Goal: Task Accomplishment & Management: Manage account settings

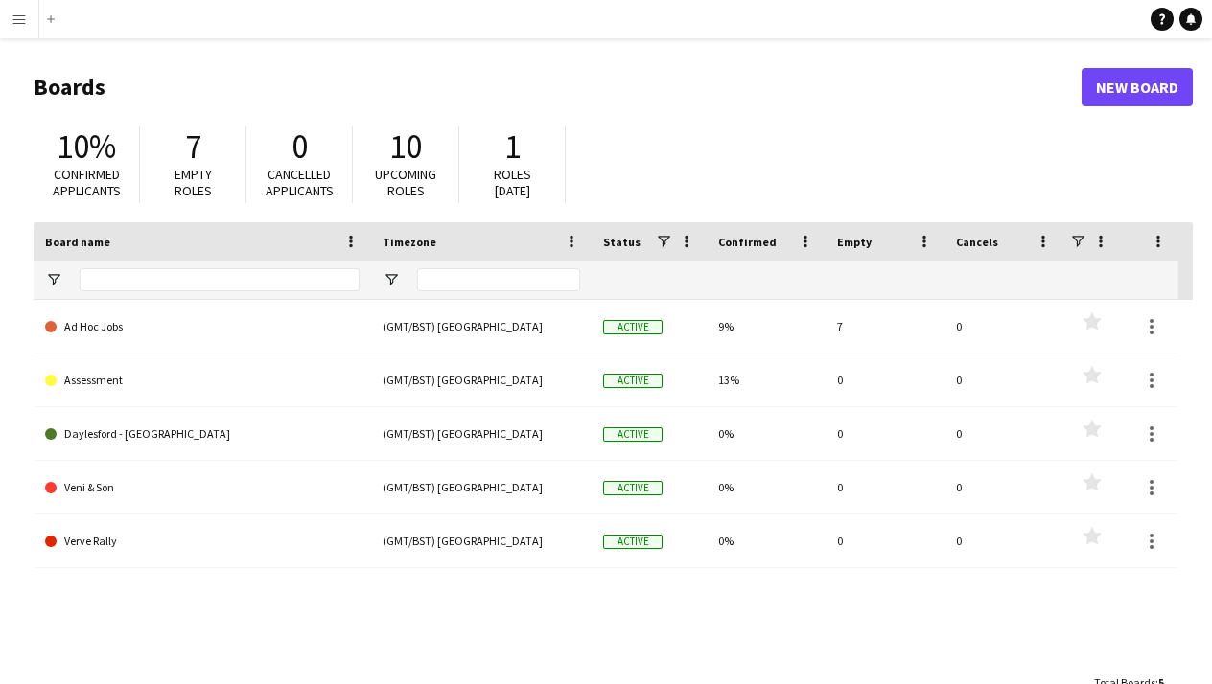
click at [15, 23] on app-icon "Menu" at bounding box center [19, 19] width 15 height 15
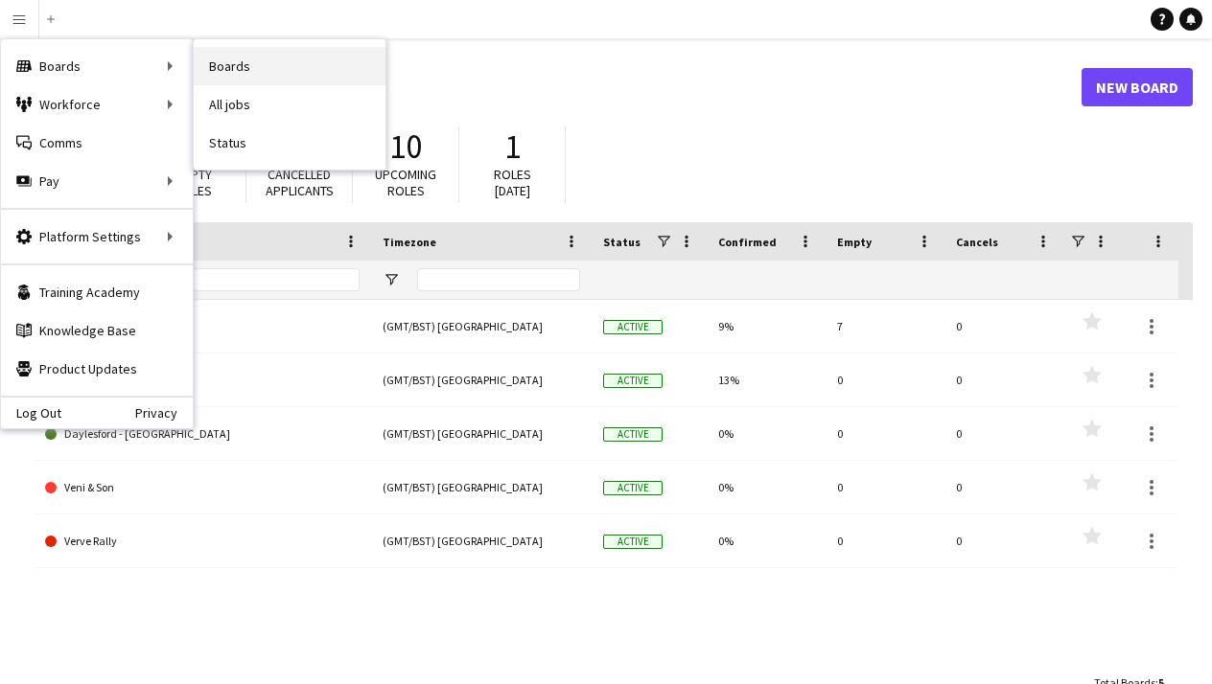
click at [255, 61] on link "Boards" at bounding box center [290, 66] width 192 height 38
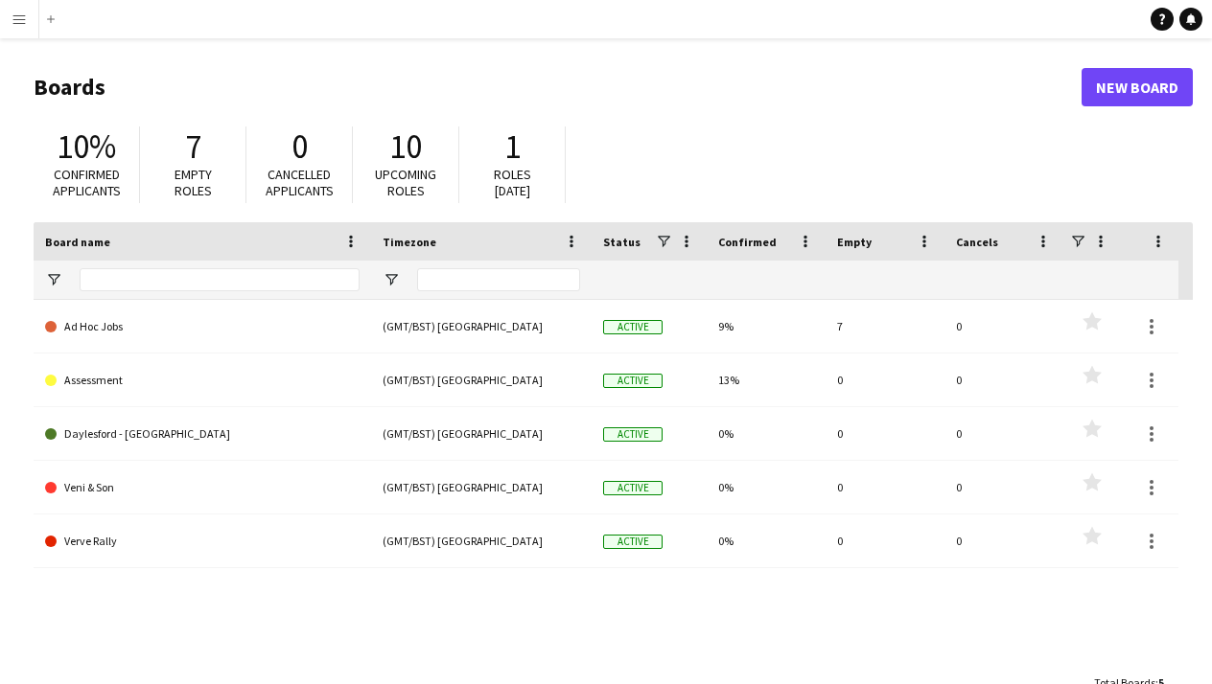
click at [31, 27] on button "Menu" at bounding box center [19, 19] width 38 height 38
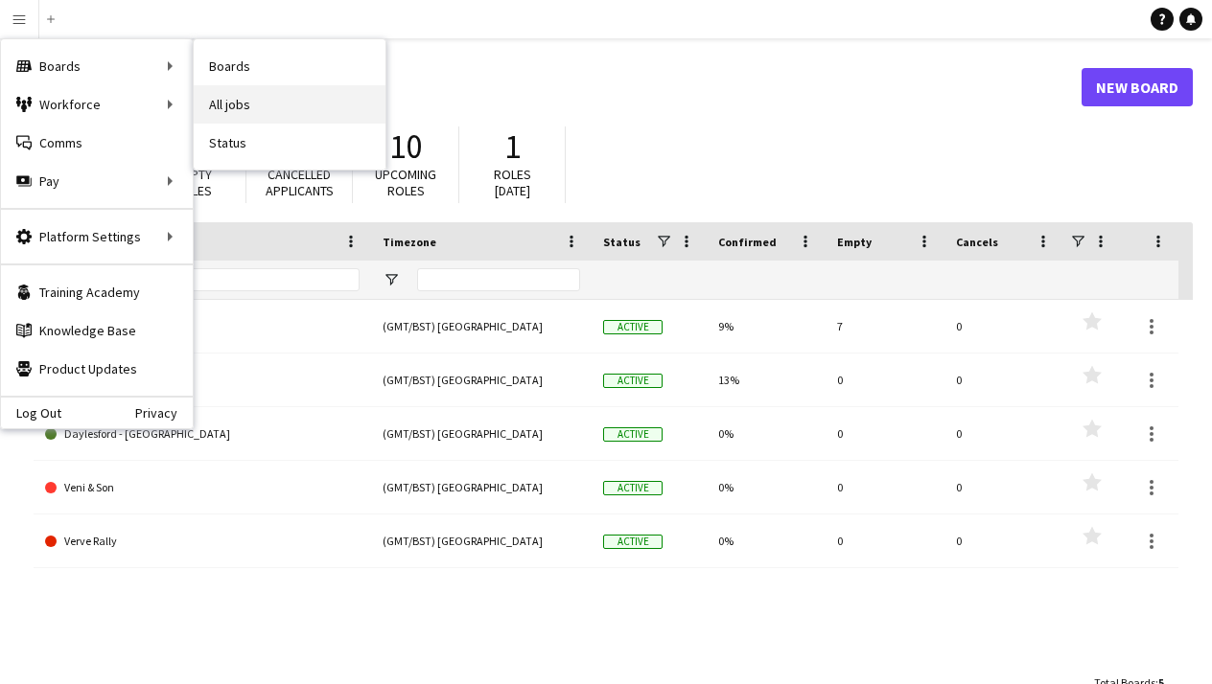
click at [233, 109] on link "All jobs" at bounding box center [290, 104] width 192 height 38
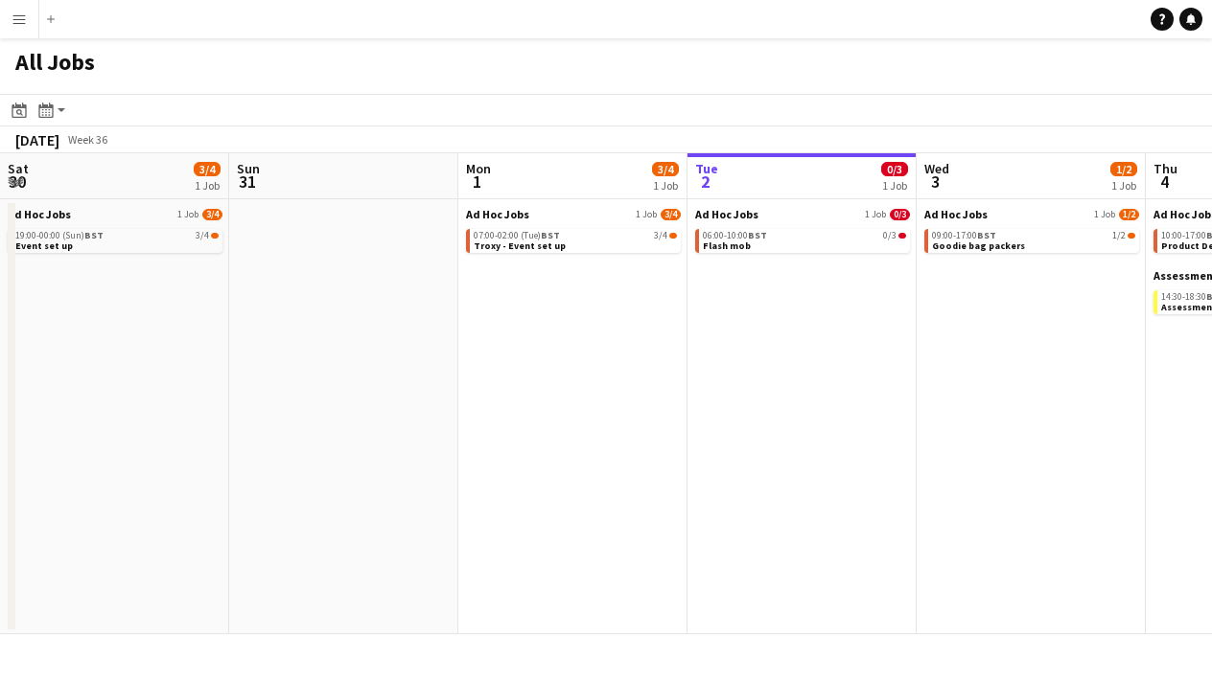
scroll to position [0, 458]
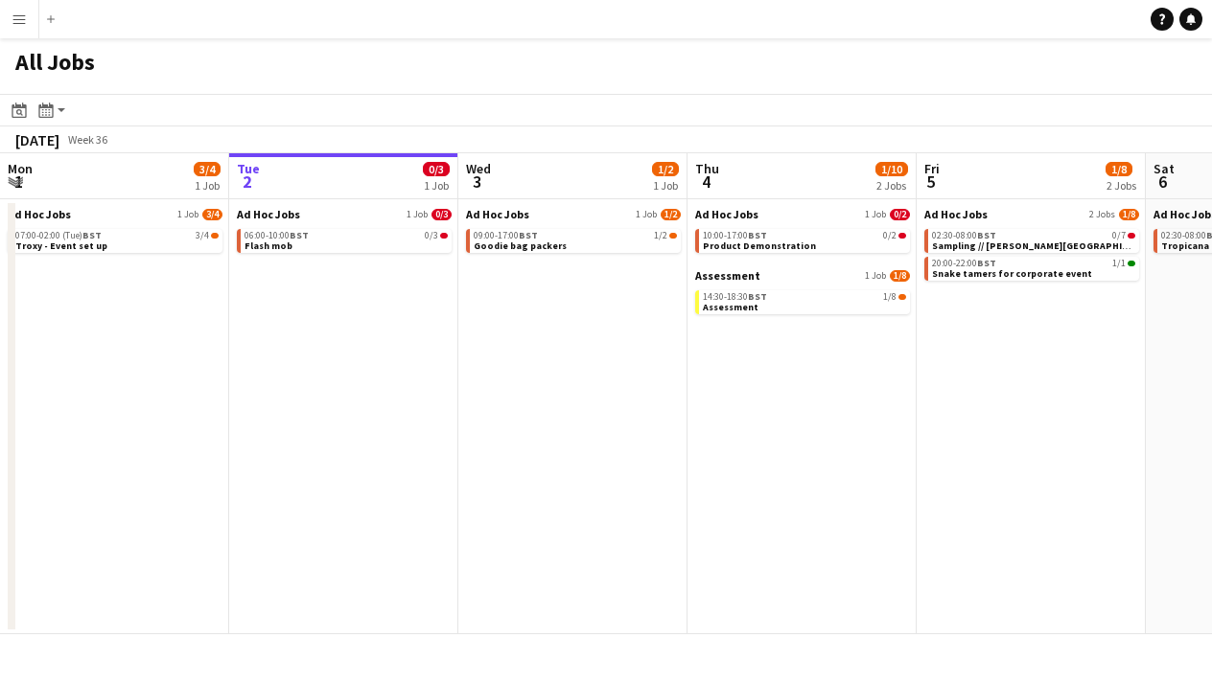
click at [97, 27] on app-navbar "Menu Boards Boards Boards All jobs Status Workforce Workforce My Workforce Recr…" at bounding box center [606, 19] width 1212 height 38
click at [29, 28] on button "Menu" at bounding box center [19, 19] width 38 height 38
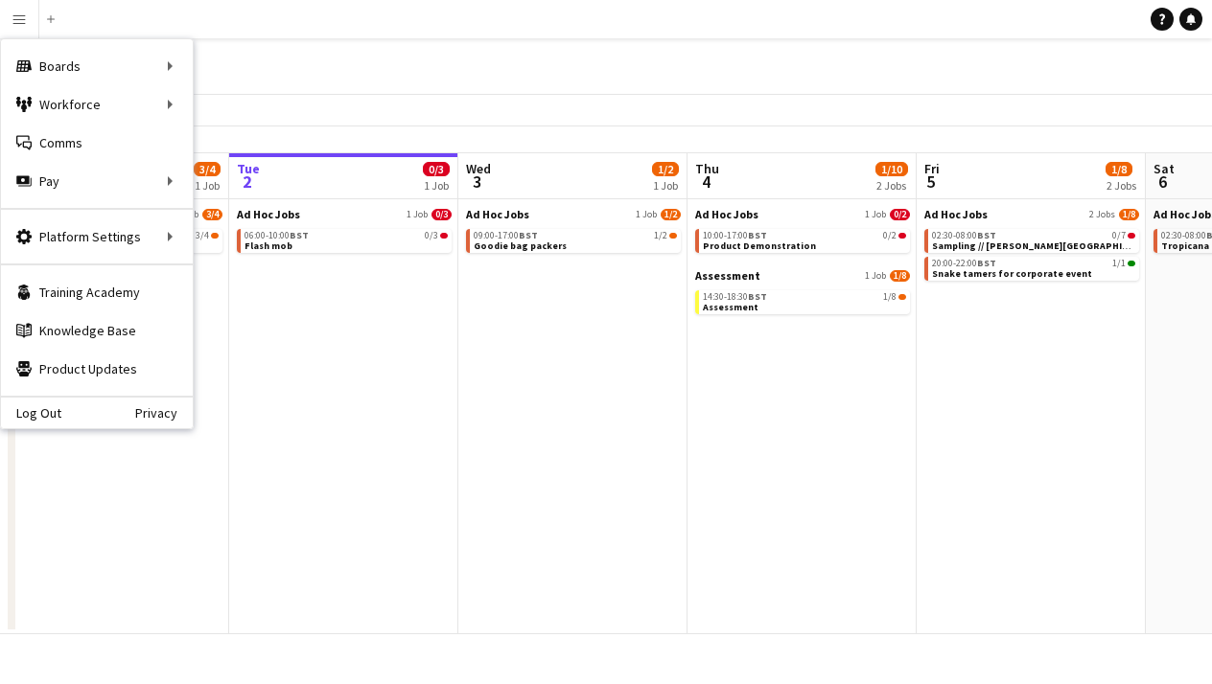
click at [29, 28] on button "Menu" at bounding box center [19, 19] width 38 height 38
click at [226, 137] on link "Status" at bounding box center [290, 143] width 192 height 38
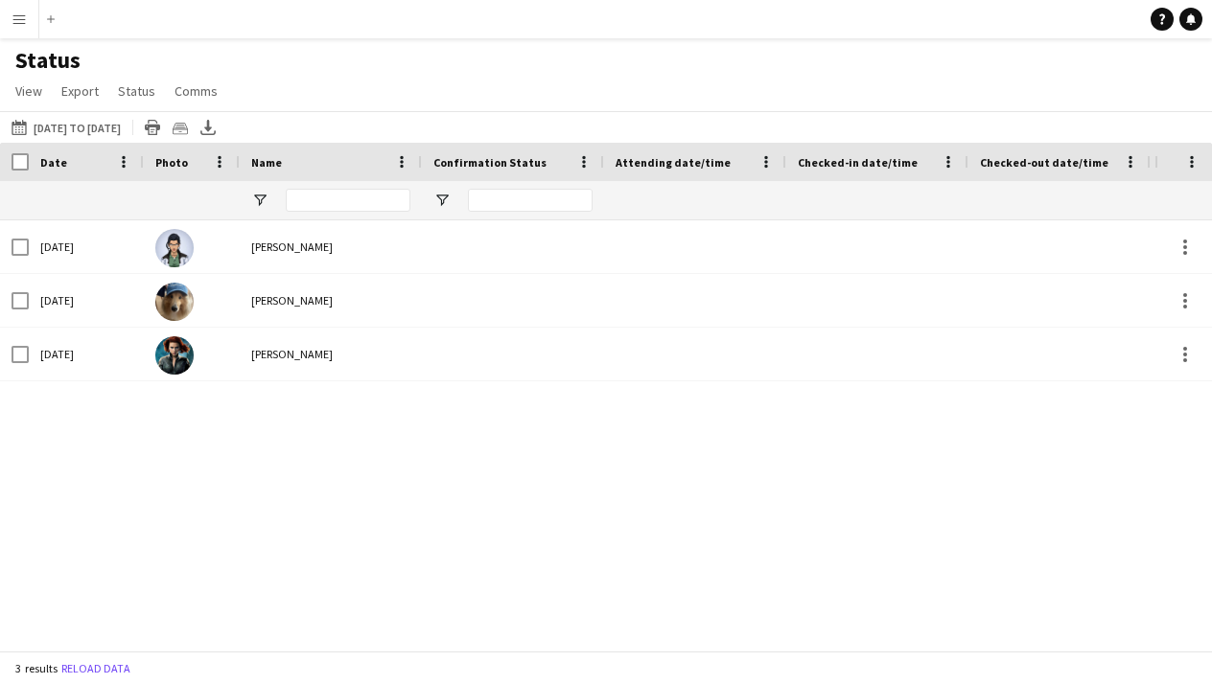
click at [30, 22] on button "Menu" at bounding box center [19, 19] width 38 height 38
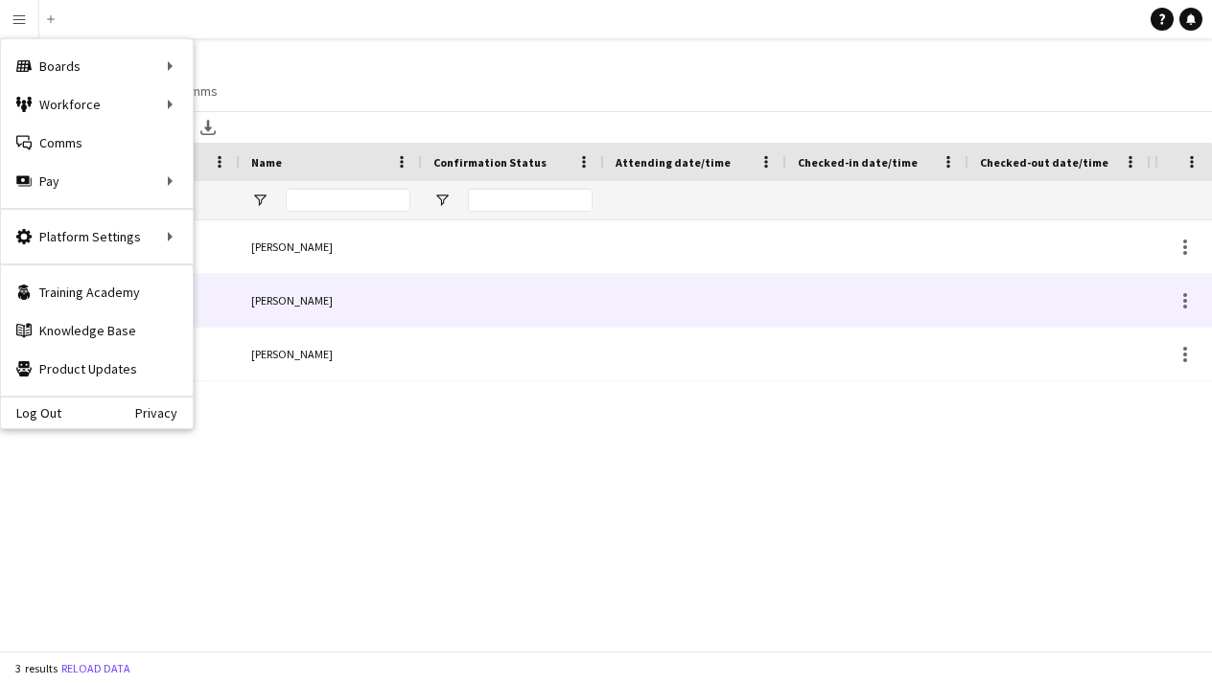
click at [263, 304] on span "[PERSON_NAME]" at bounding box center [291, 300] width 81 height 14
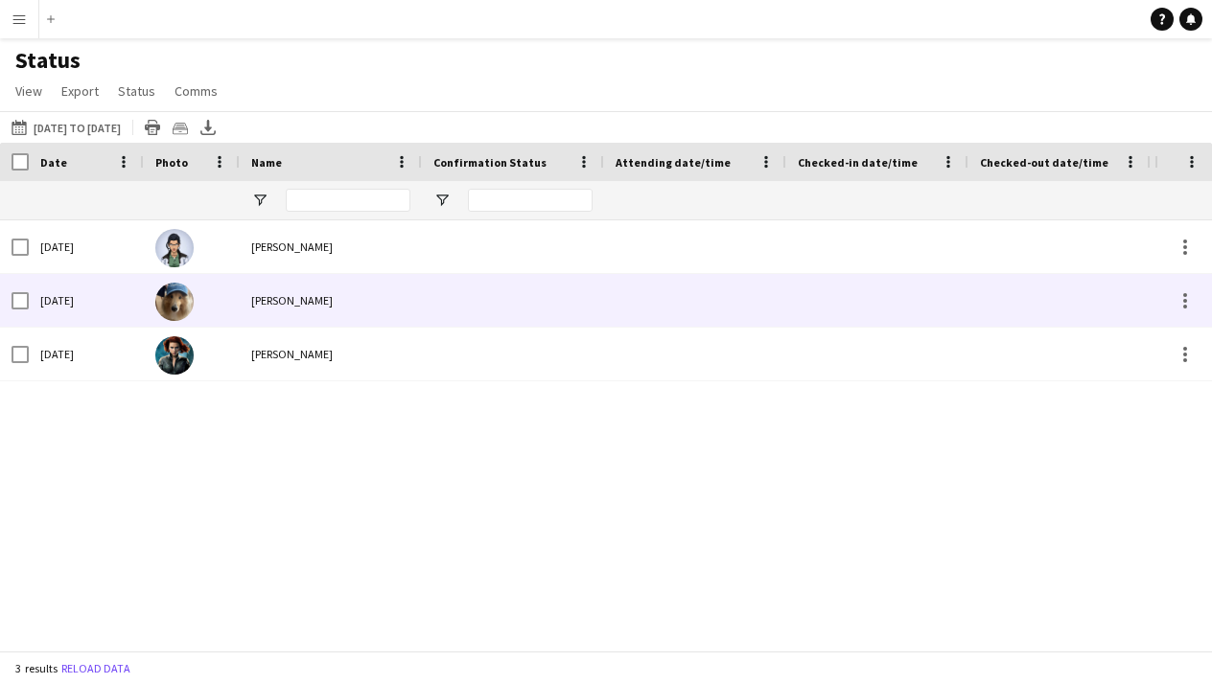
click at [81, 305] on div "[DATE]" at bounding box center [86, 300] width 115 height 53
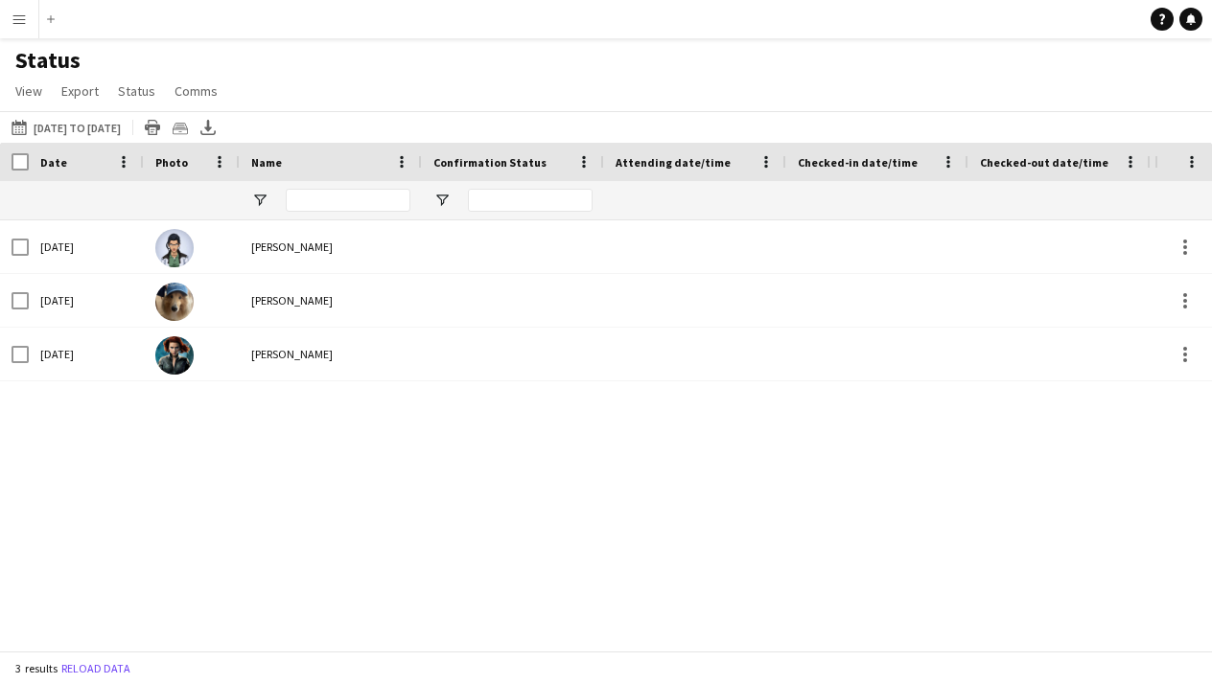
click at [21, 15] on app-icon "Menu" at bounding box center [19, 19] width 15 height 15
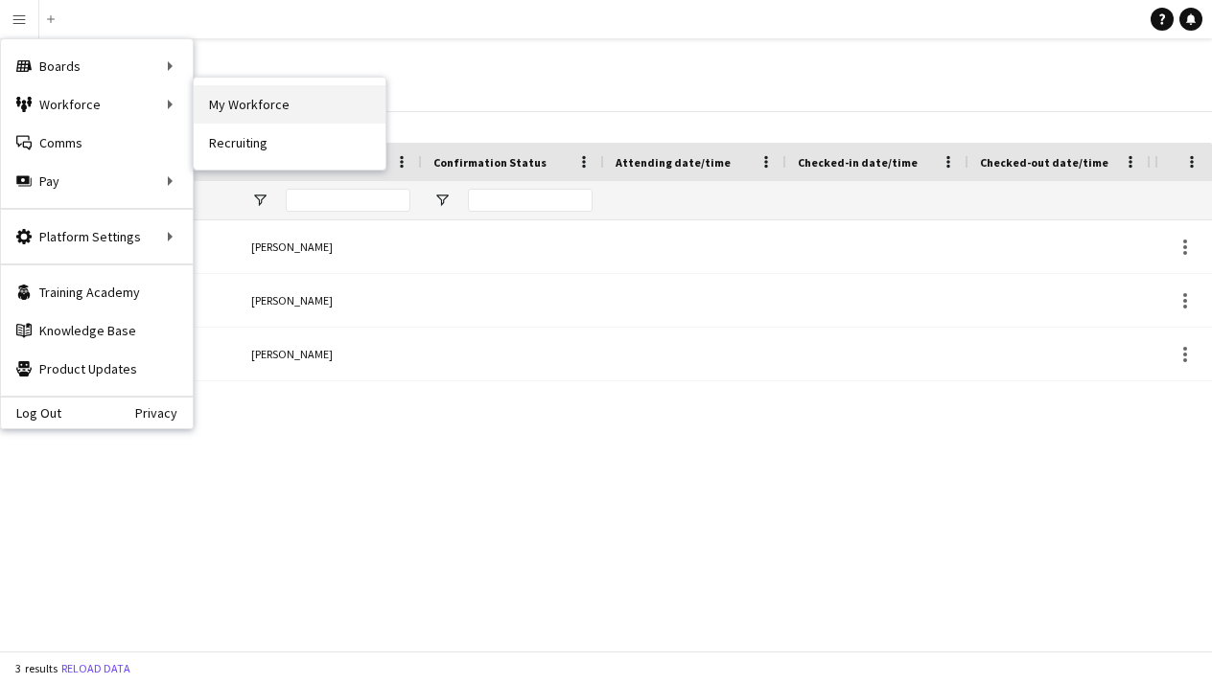
click at [258, 104] on link "My Workforce" at bounding box center [290, 104] width 192 height 38
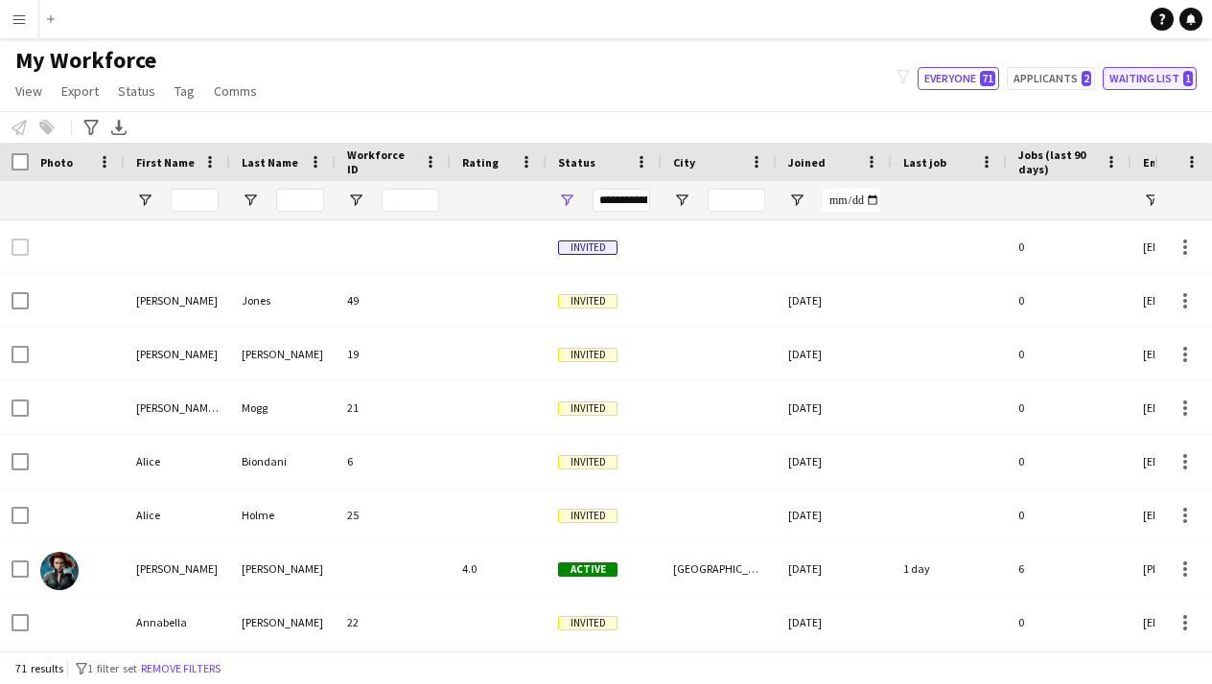
click at [1184, 84] on span "1" at bounding box center [1188, 78] width 10 height 15
type input "**********"
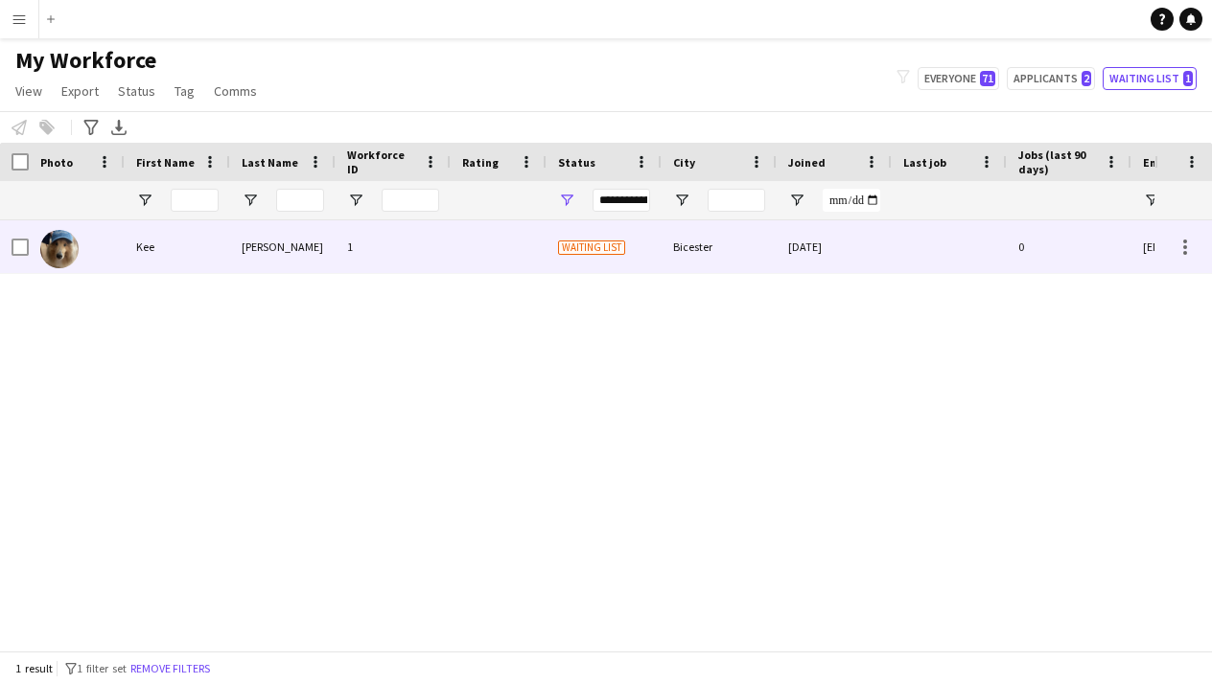
click at [423, 232] on div "1" at bounding box center [392, 246] width 115 height 53
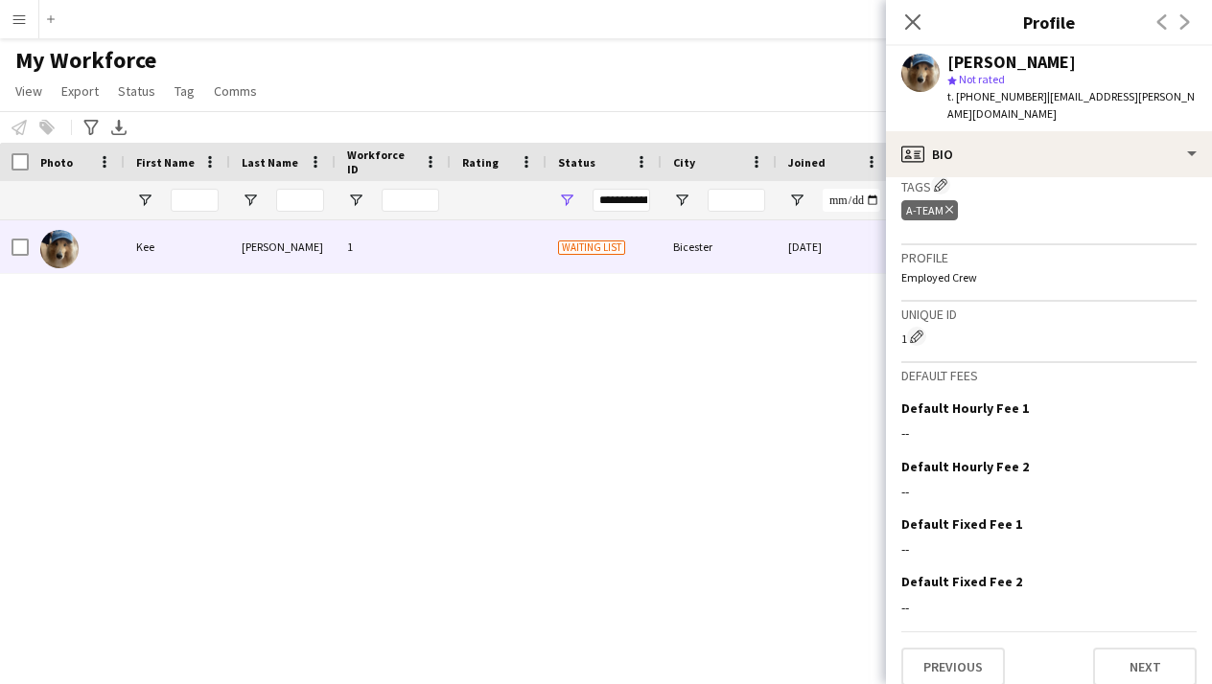
scroll to position [748, 0]
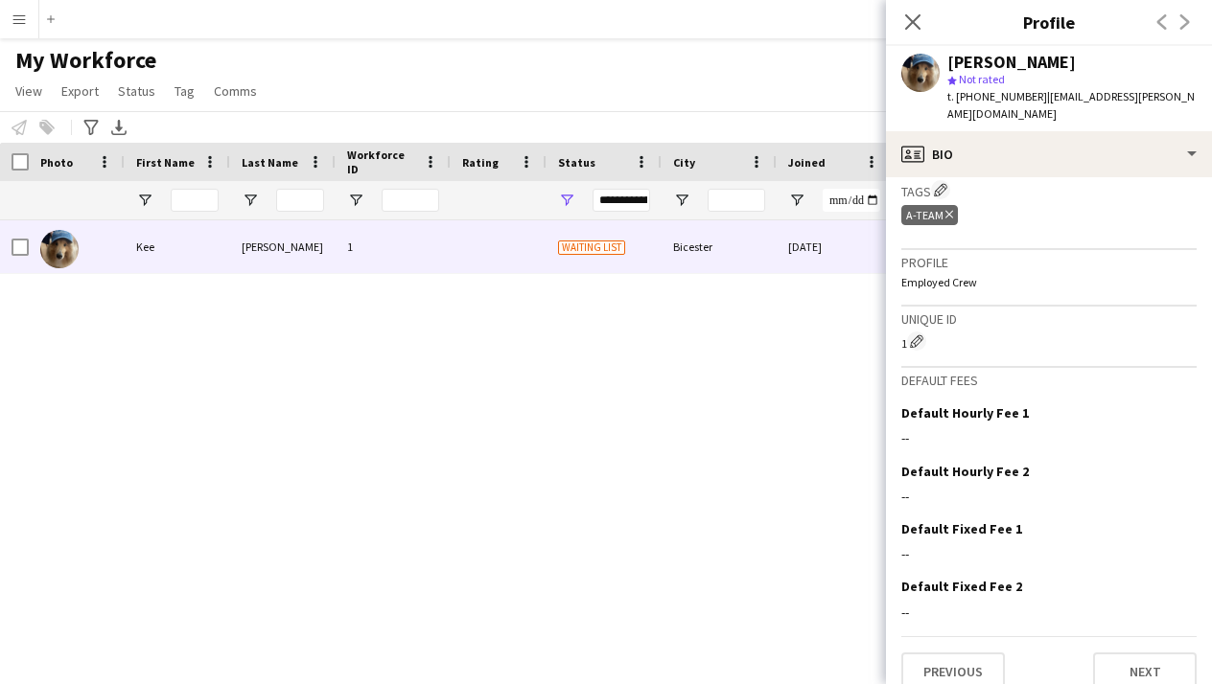
click at [1165, 176] on div "Tags Edit crew company tags A-Team Delete tag" at bounding box center [1048, 212] width 295 height 73
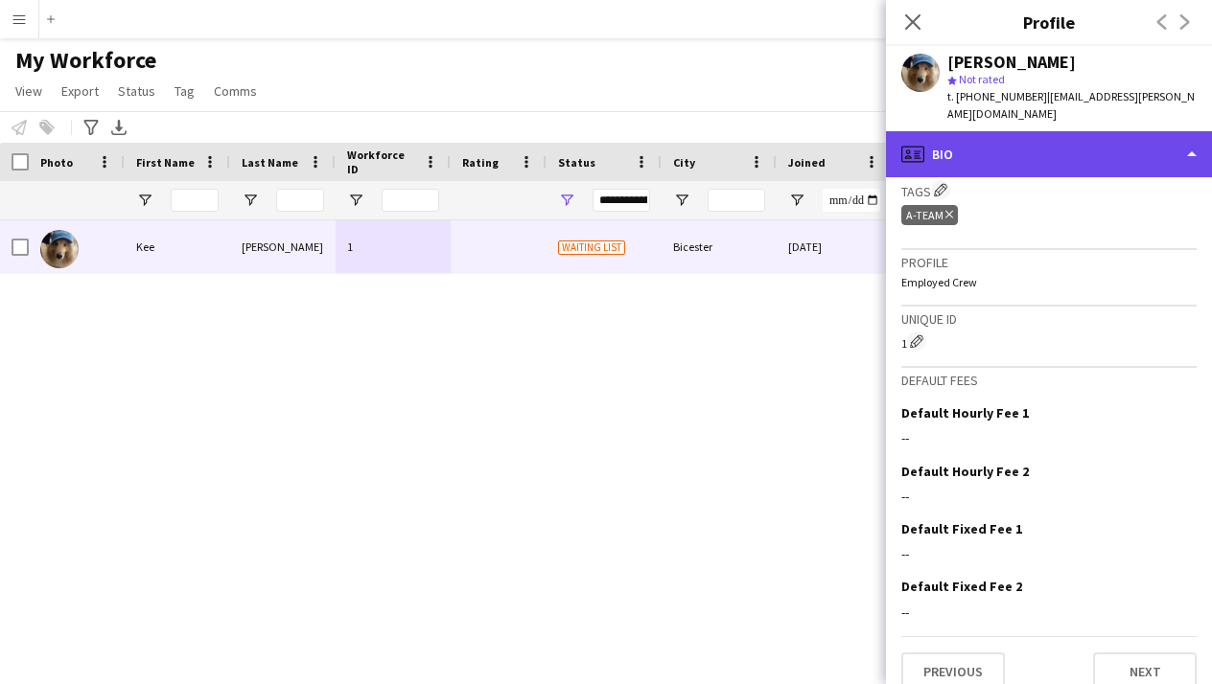
click at [1180, 140] on div "profile Bio" at bounding box center [1049, 154] width 326 height 46
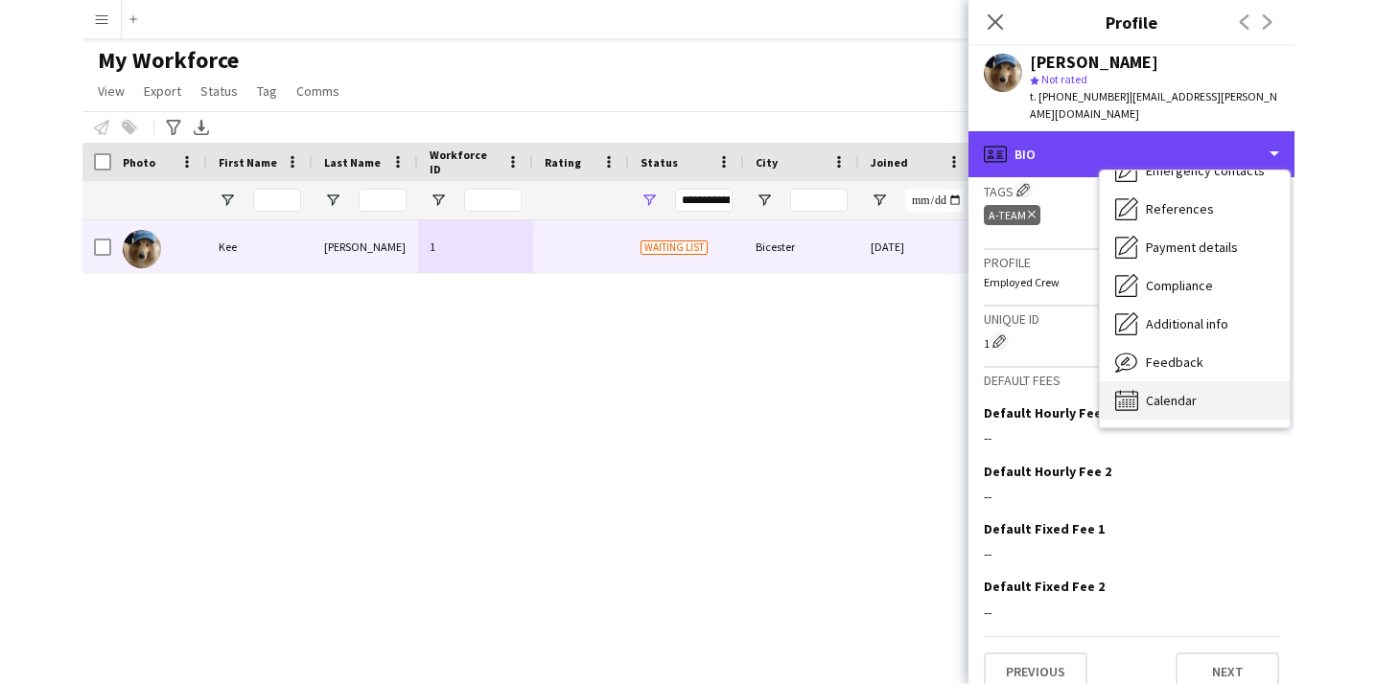
scroll to position [180, 0]
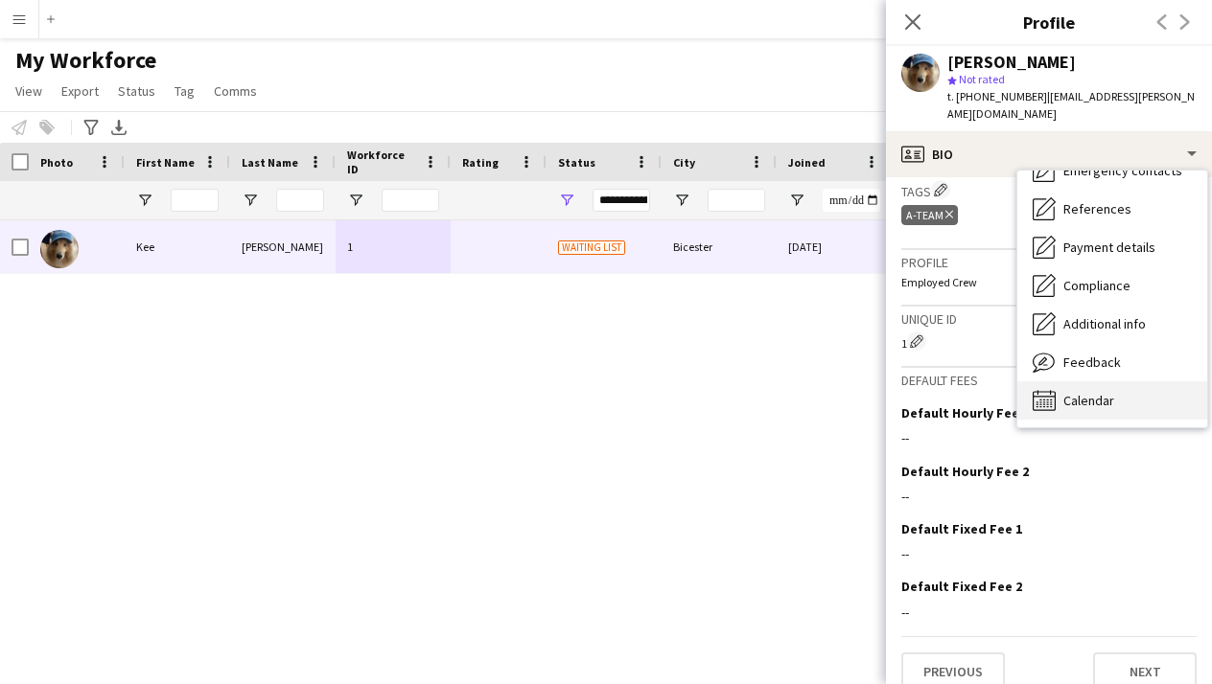
click at [1099, 382] on div "Calendar Calendar" at bounding box center [1112, 401] width 190 height 38
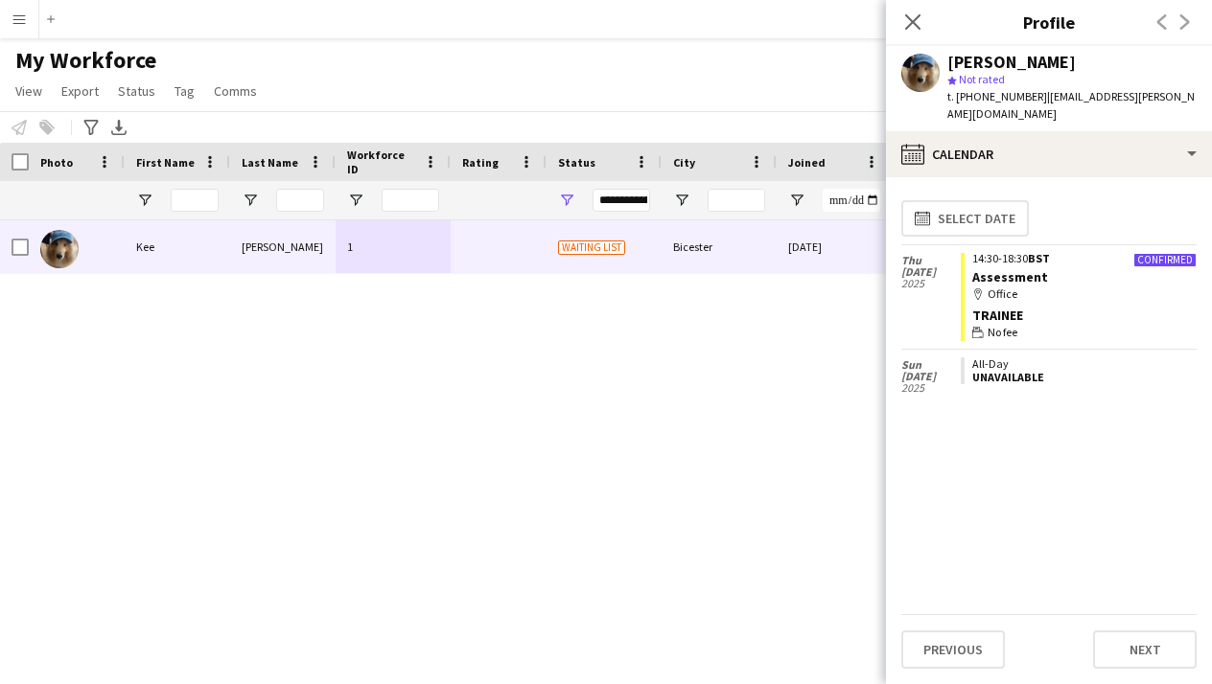
click at [1103, 286] on div "map-marker Office" at bounding box center [1084, 294] width 224 height 17
click at [486, 82] on div "My Workforce View Views Default view New view Update view Delete view Edit name…" at bounding box center [606, 78] width 1212 height 65
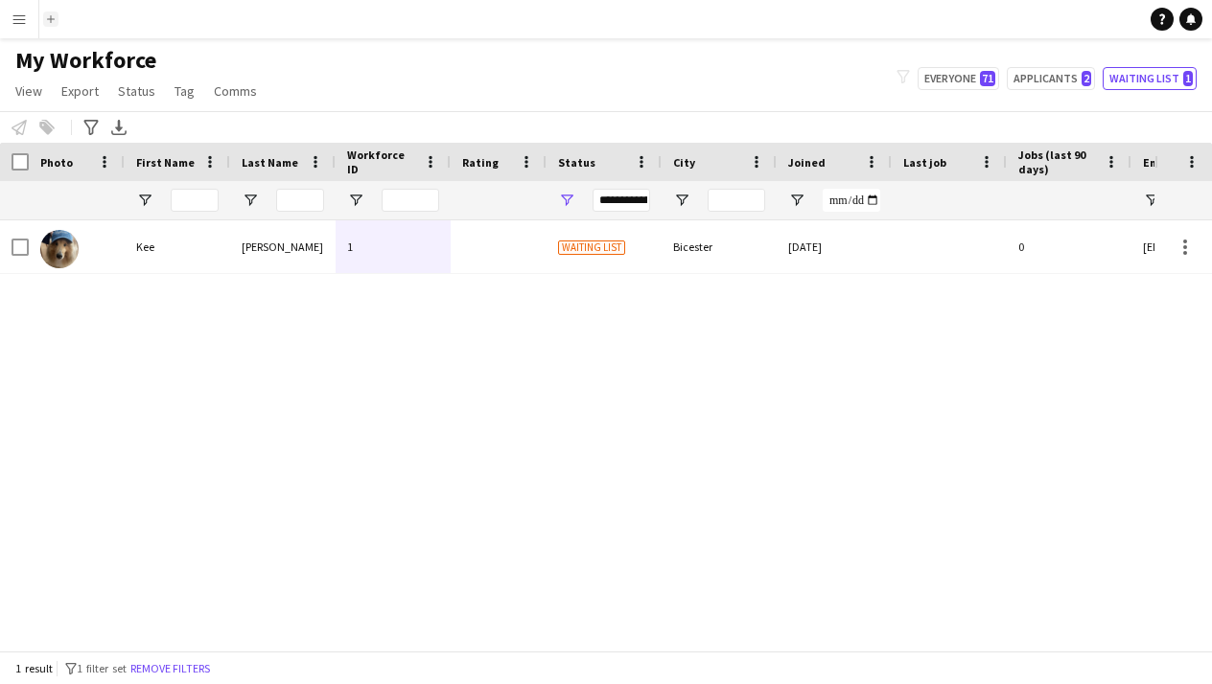
click at [52, 19] on app-icon "Add" at bounding box center [51, 19] width 8 height 8
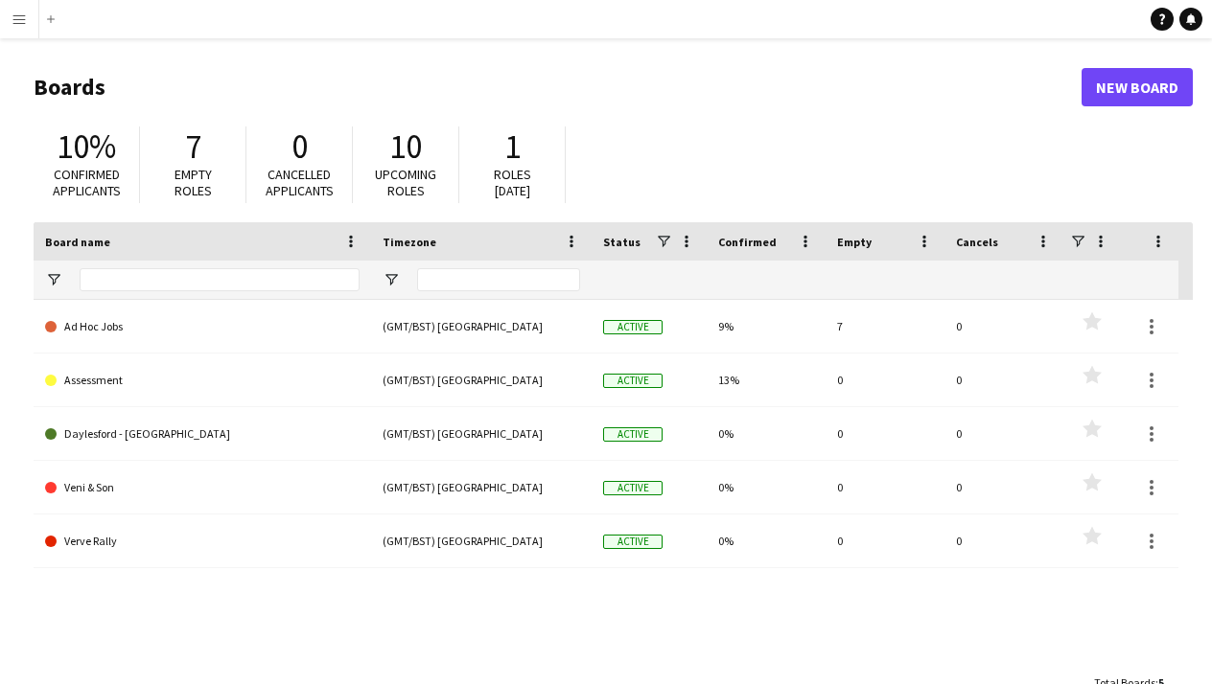
click at [25, 31] on button "Menu" at bounding box center [19, 19] width 38 height 38
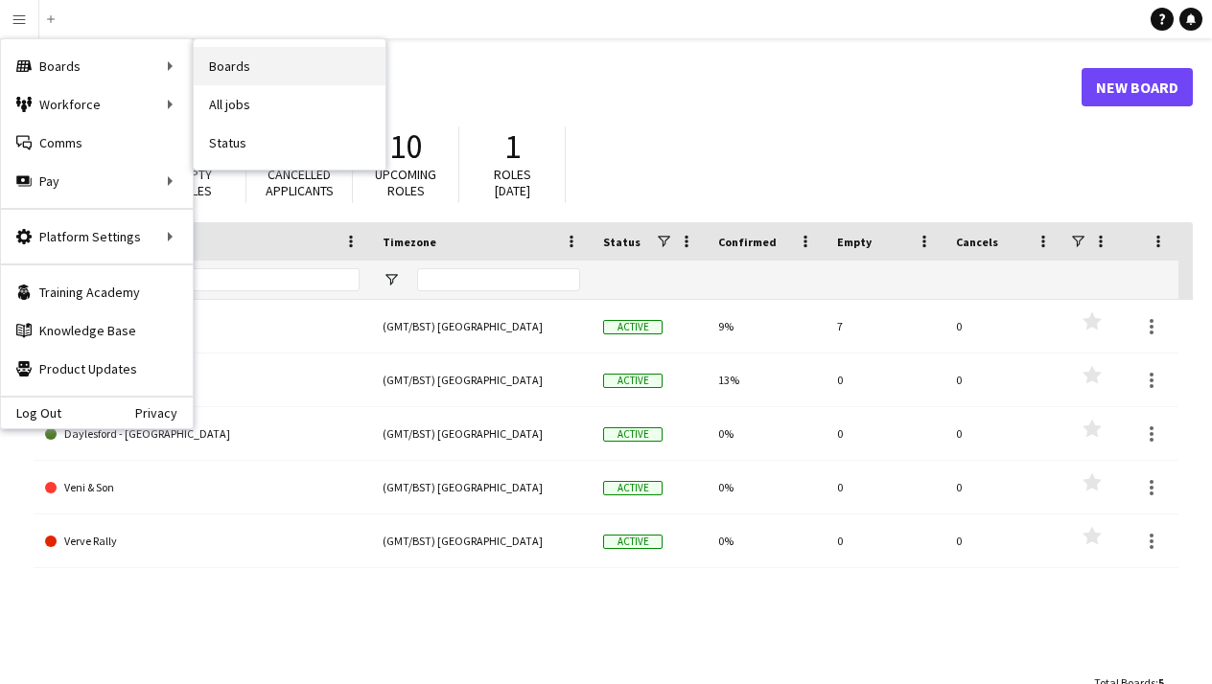
click at [268, 59] on link "Boards" at bounding box center [290, 66] width 192 height 38
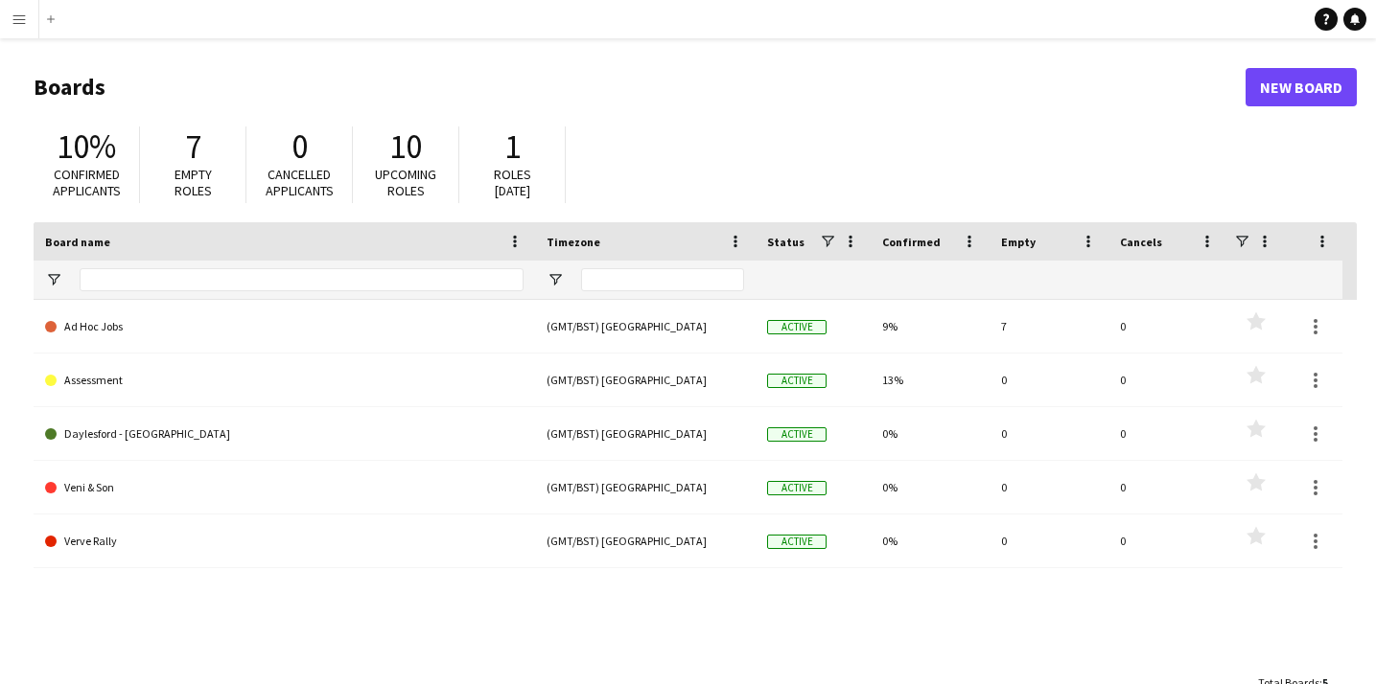
click at [28, 22] on button "Menu" at bounding box center [19, 19] width 38 height 38
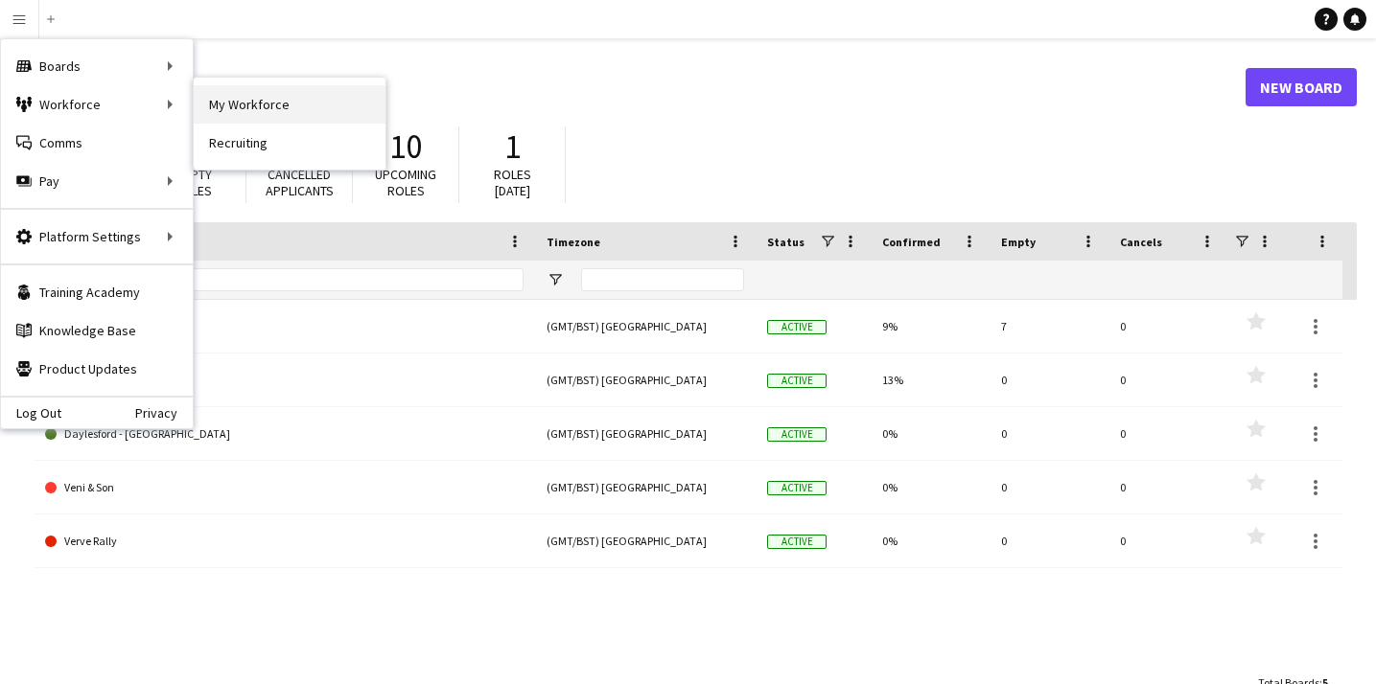
click at [275, 107] on link "My Workforce" at bounding box center [290, 104] width 192 height 38
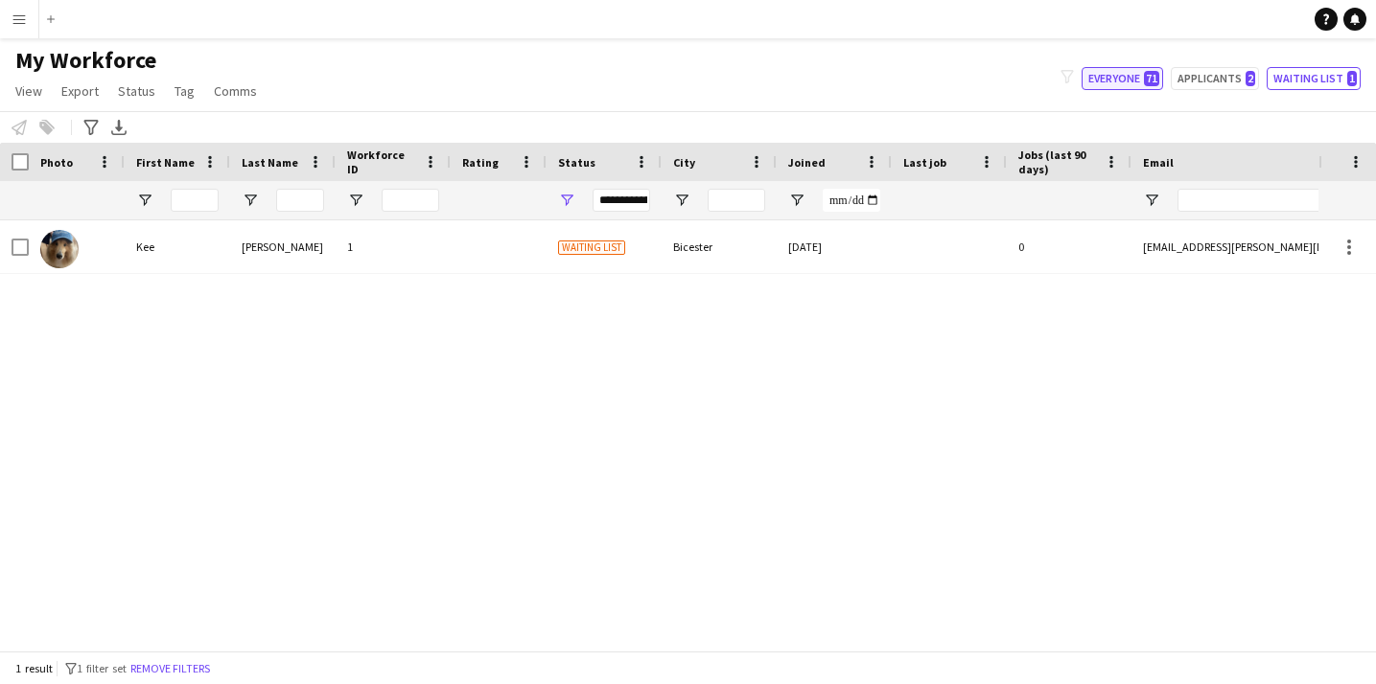
click at [1130, 68] on button "Everyone 71" at bounding box center [1121, 78] width 81 height 23
type input "**********"
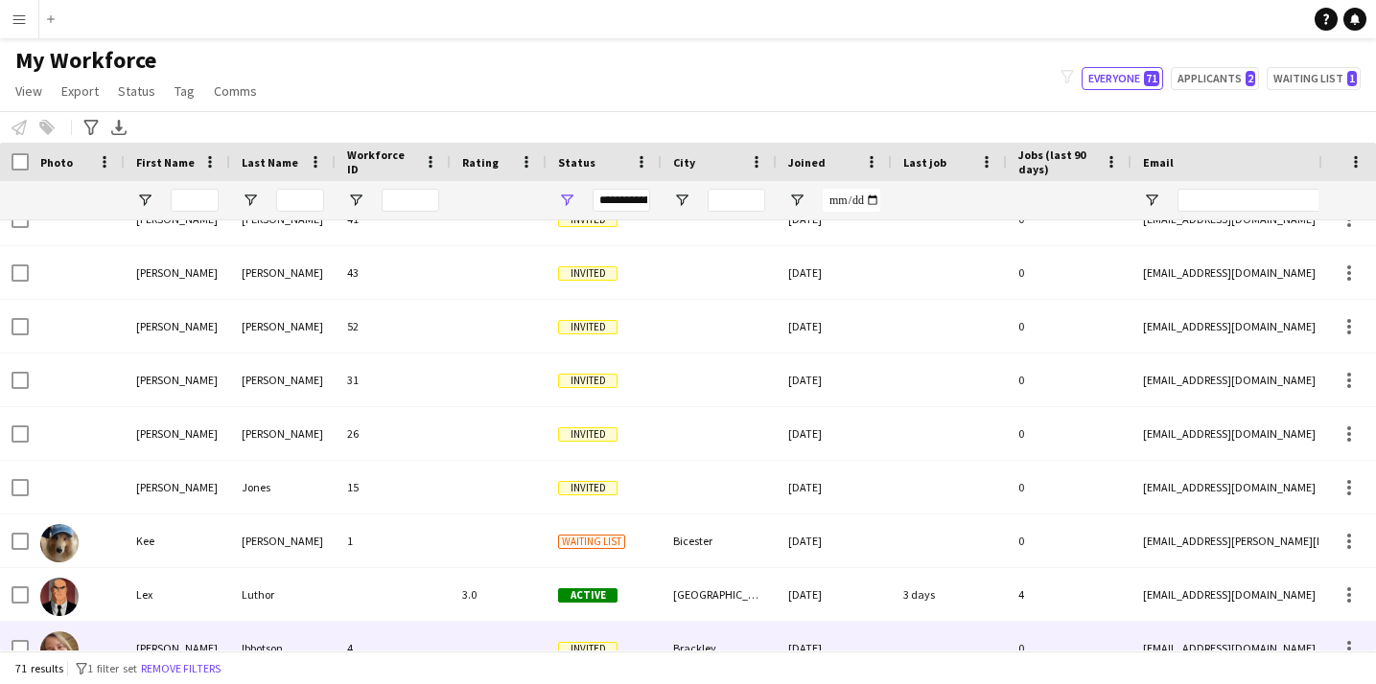
scroll to position [1982, 0]
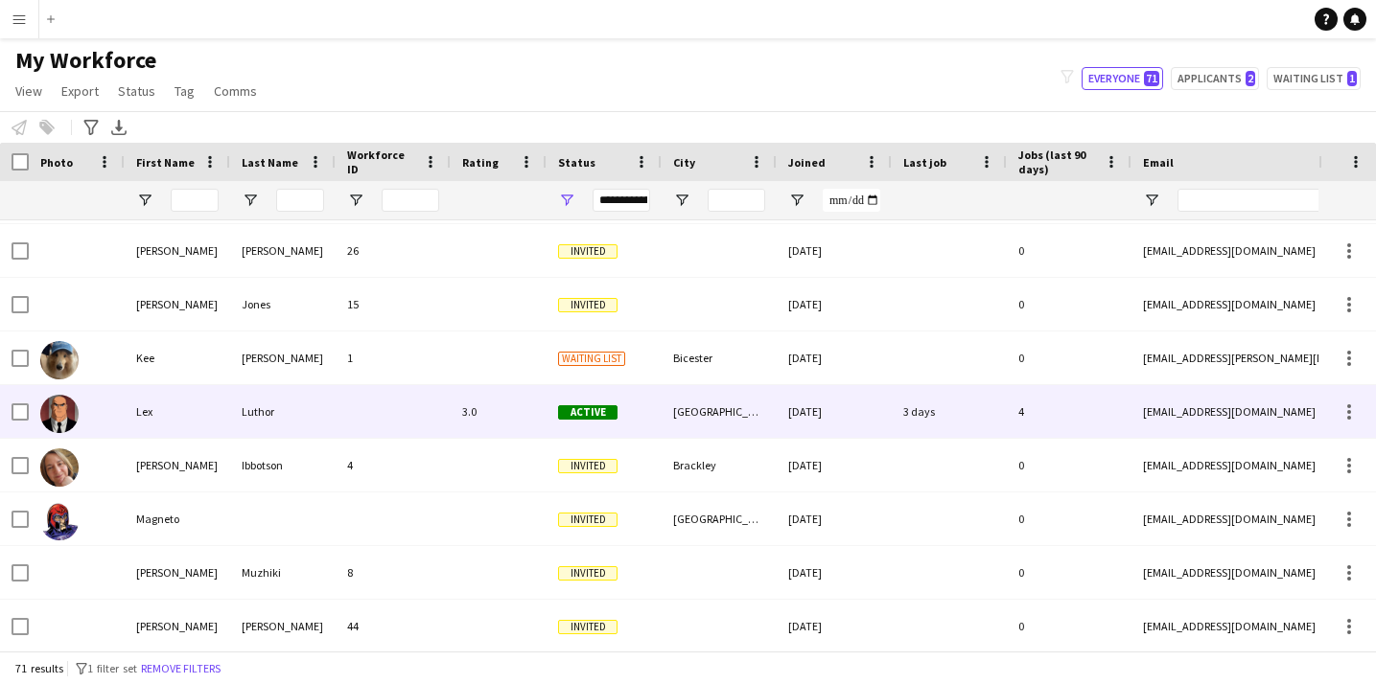
click at [230, 413] on div "Luthor" at bounding box center [282, 411] width 105 height 53
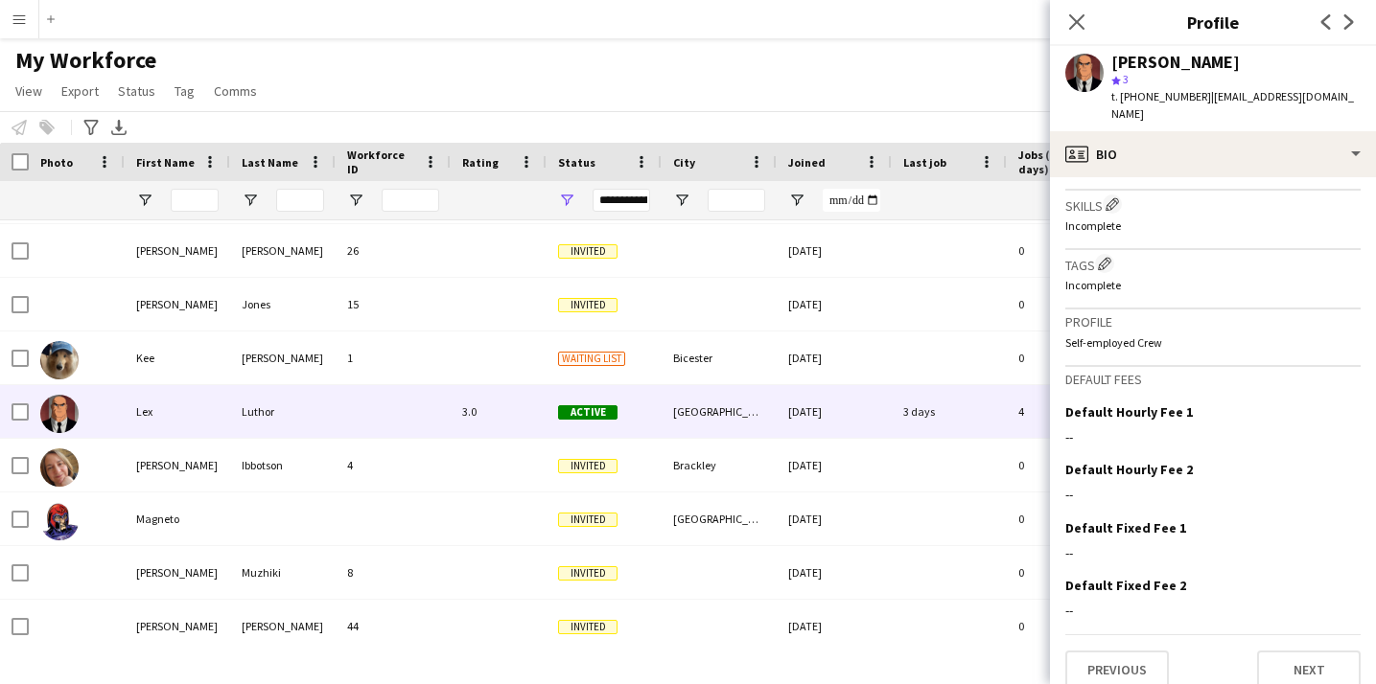
scroll to position [674, 0]
click at [1211, 657] on button "Next" at bounding box center [1309, 671] width 104 height 38
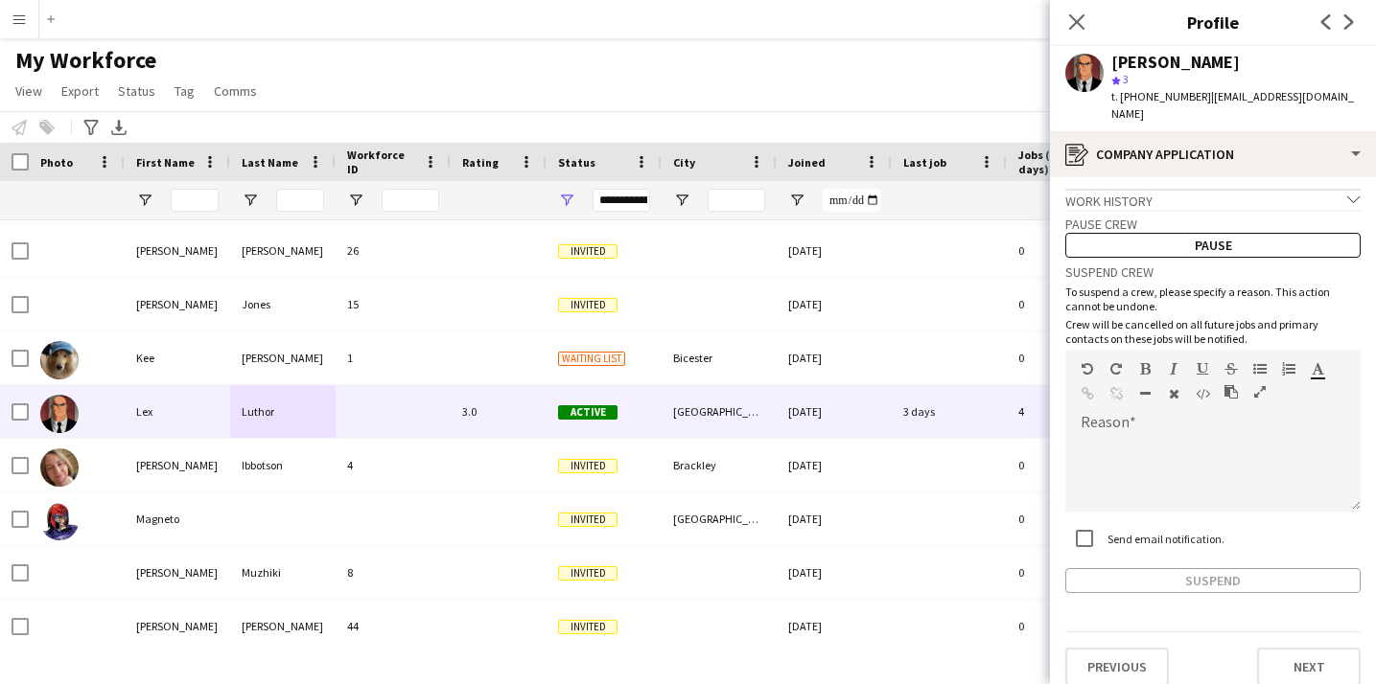
scroll to position [3, 0]
click at [1211, 657] on button "Next" at bounding box center [1309, 668] width 104 height 38
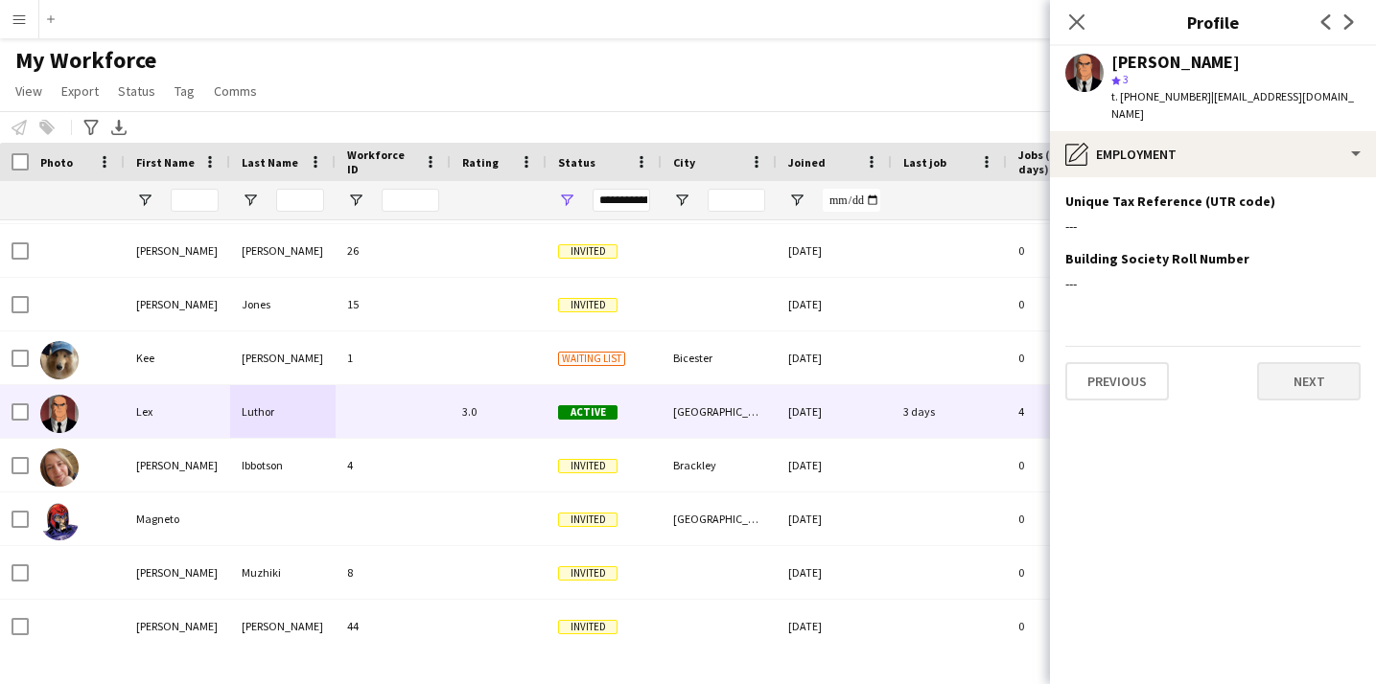
click at [1211, 362] on button "Next" at bounding box center [1309, 381] width 104 height 38
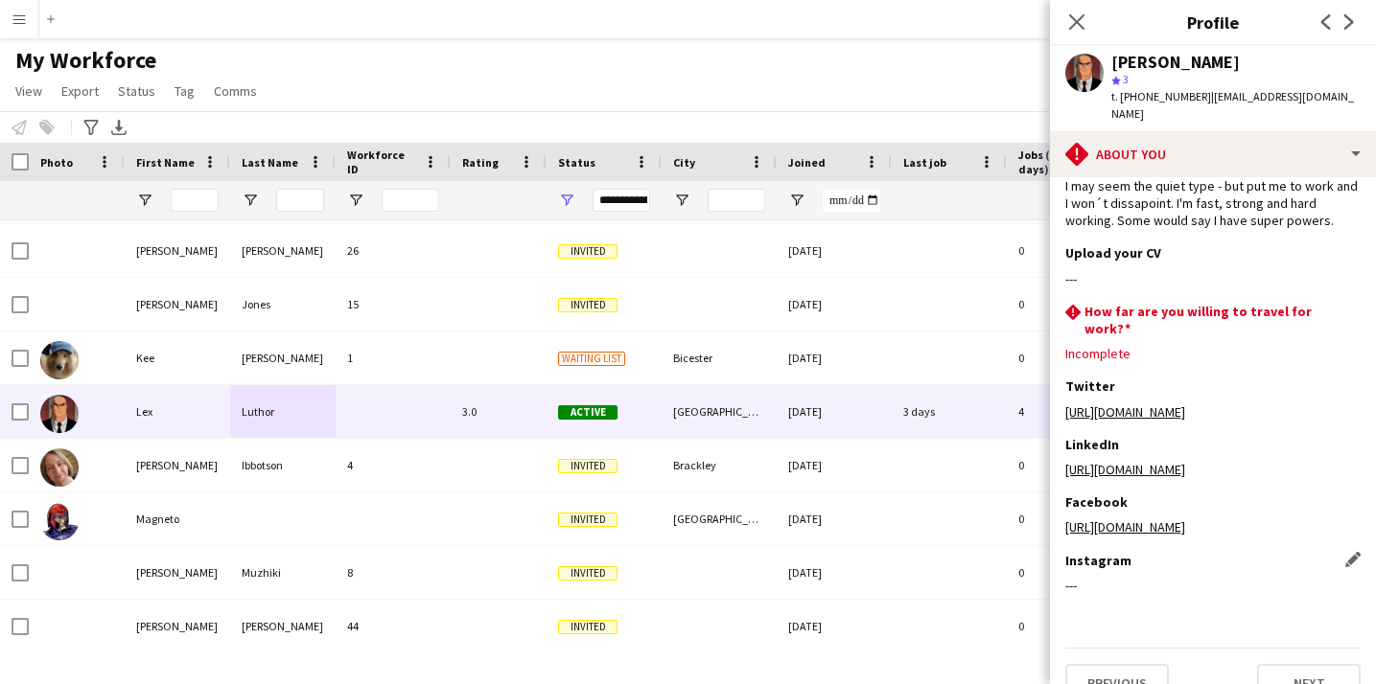
scroll to position [39, 0]
click at [1211, 665] on button "Next" at bounding box center [1309, 684] width 104 height 38
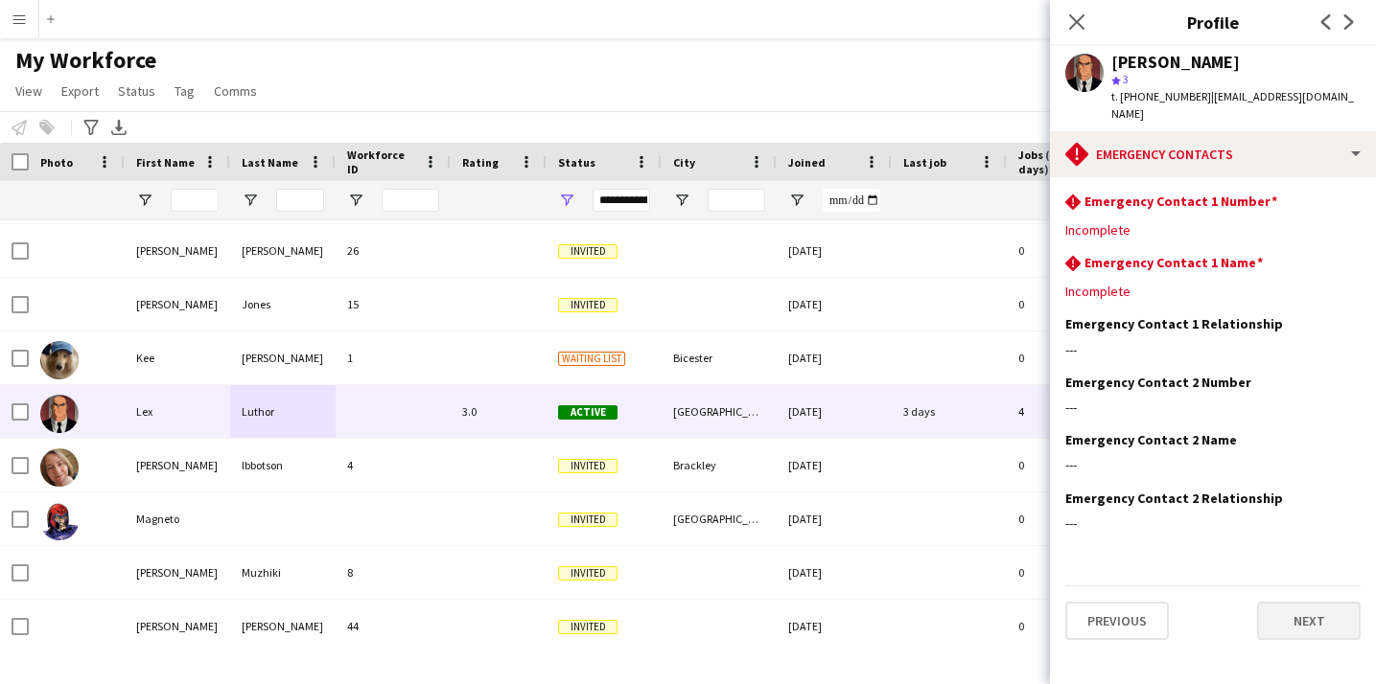
click at [1211, 602] on button "Next" at bounding box center [1309, 621] width 104 height 38
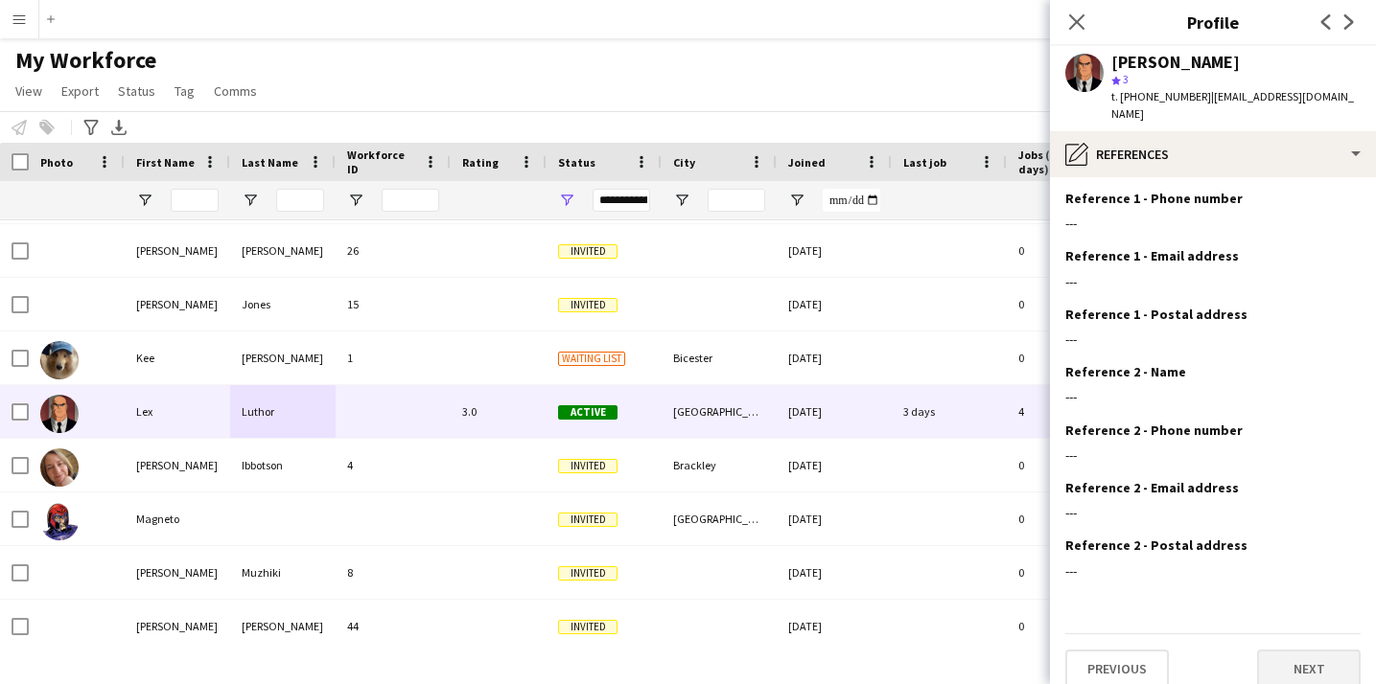
scroll to position [58, 0]
click at [1211, 652] on button "Next" at bounding box center [1309, 671] width 104 height 38
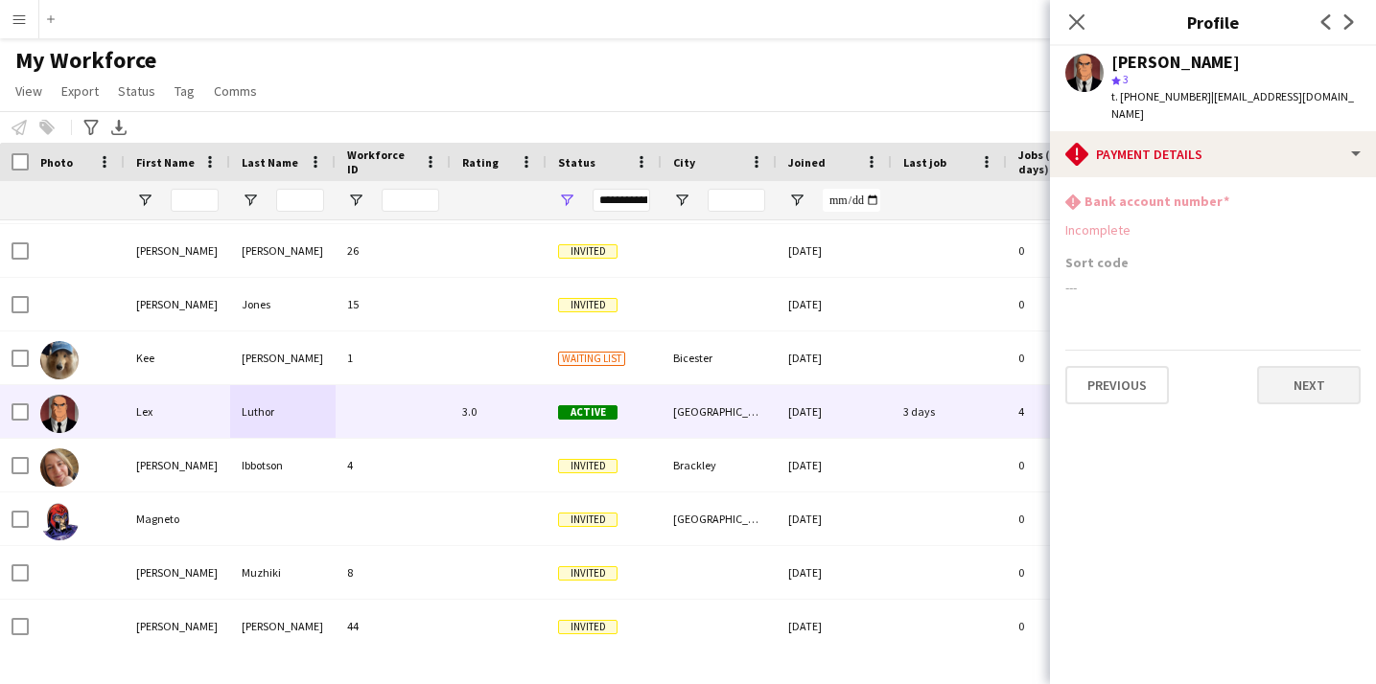
click at [1211, 366] on button "Next" at bounding box center [1309, 385] width 104 height 38
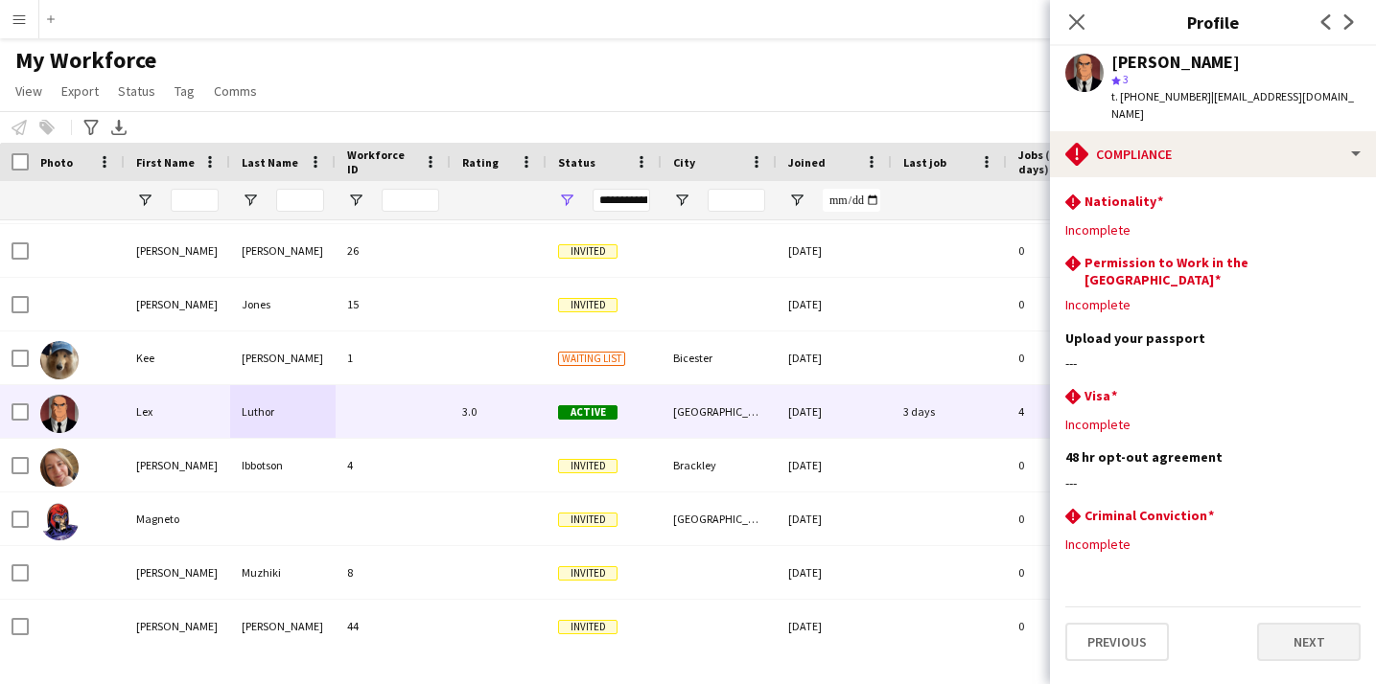
click at [1211, 623] on button "Next" at bounding box center [1309, 642] width 104 height 38
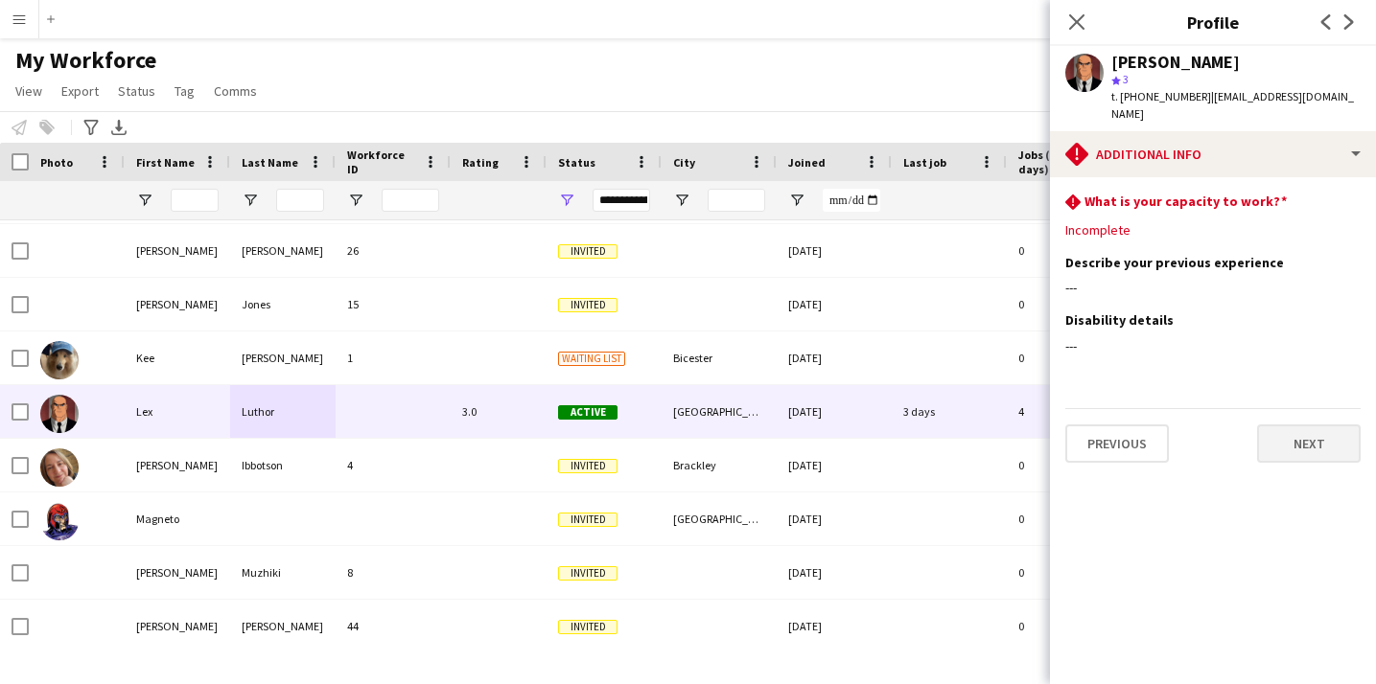
click at [1211, 425] on button "Next" at bounding box center [1309, 444] width 104 height 38
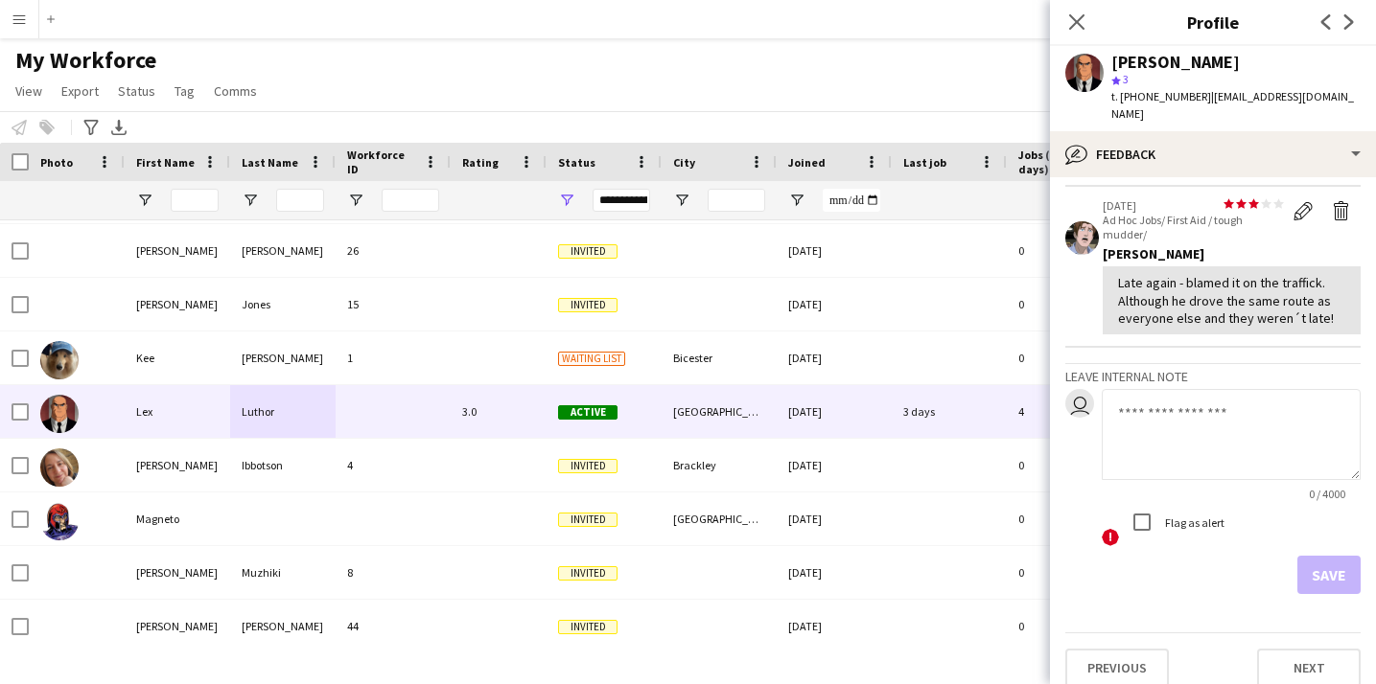
scroll to position [194, 0]
click at [1211, 652] on button "Next" at bounding box center [1309, 669] width 104 height 38
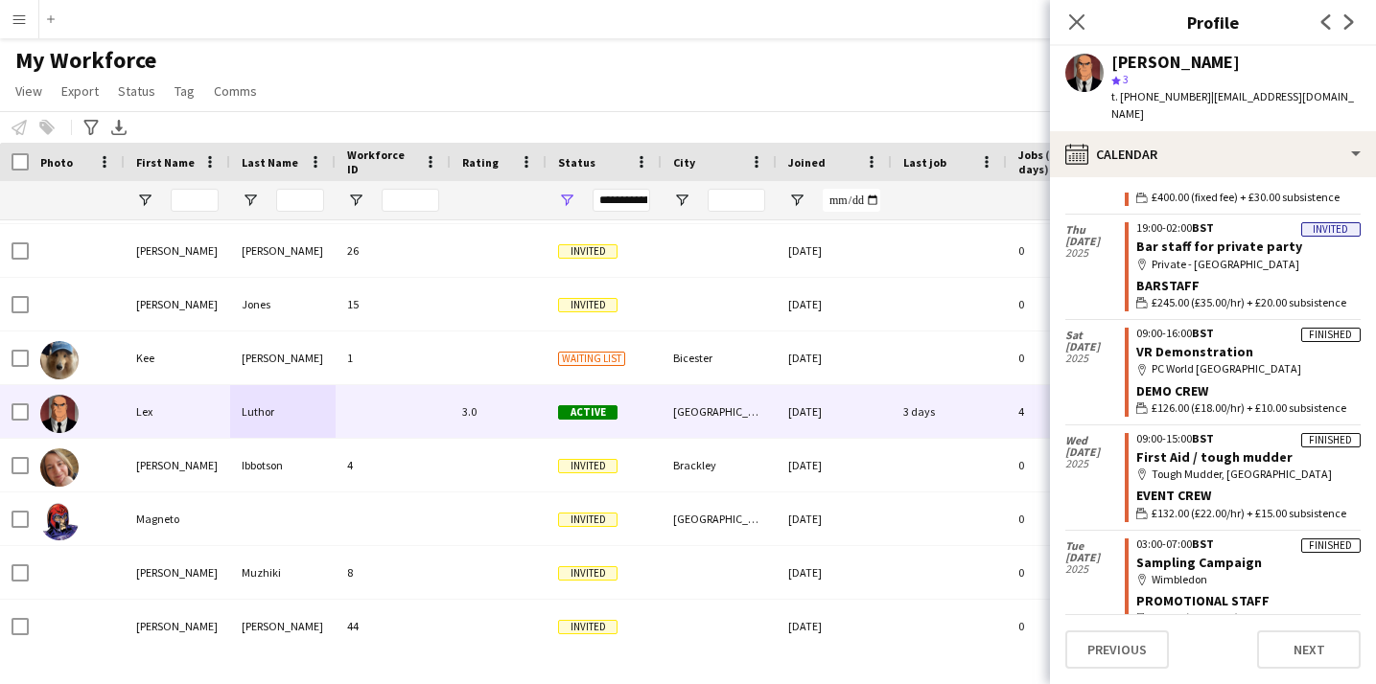
scroll to position [134, 0]
click at [1211, 658] on button "Next" at bounding box center [1309, 650] width 104 height 38
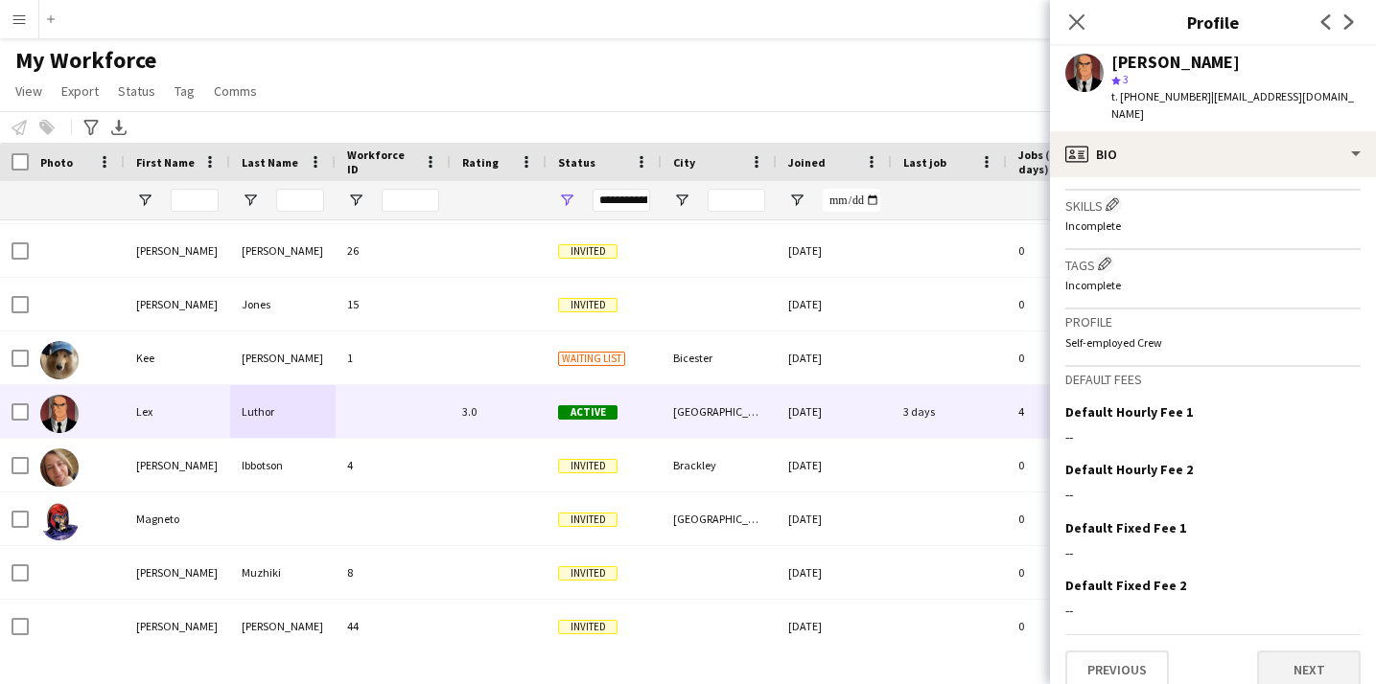
scroll to position [674, 0]
click at [1211, 652] on button "Next" at bounding box center [1309, 671] width 104 height 38
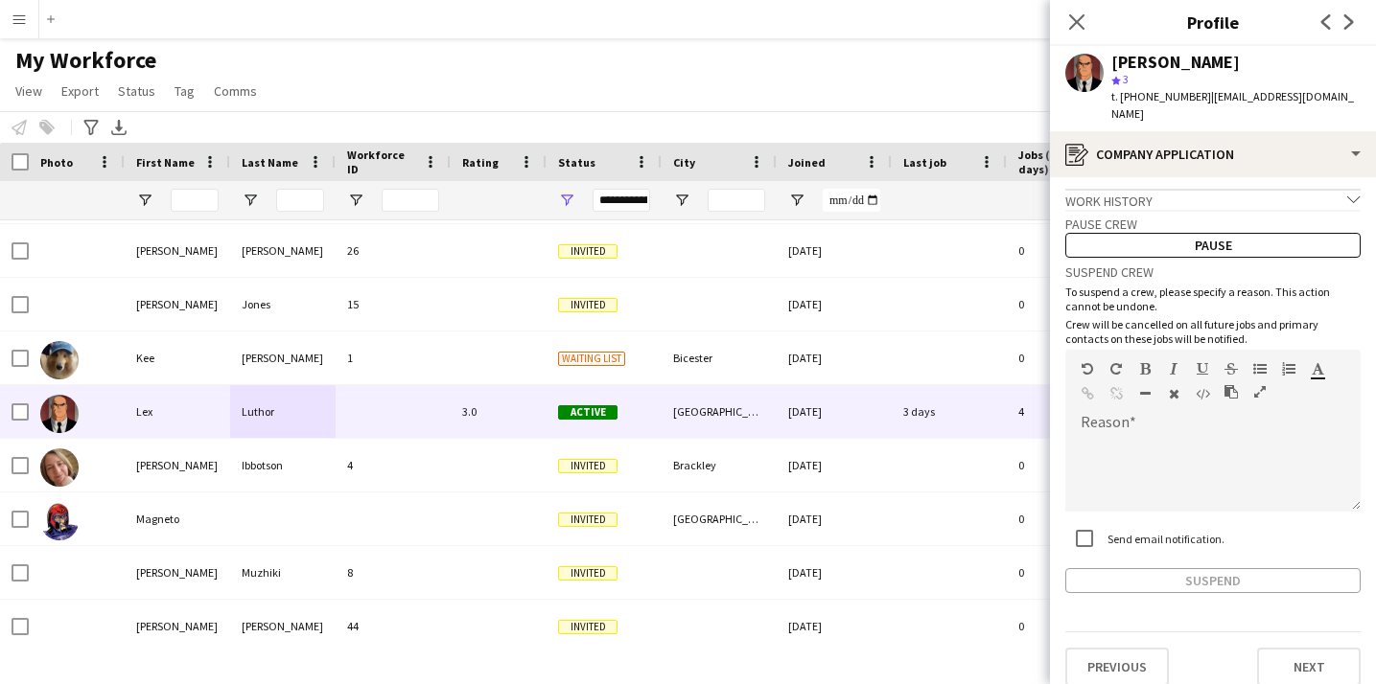
scroll to position [3, 0]
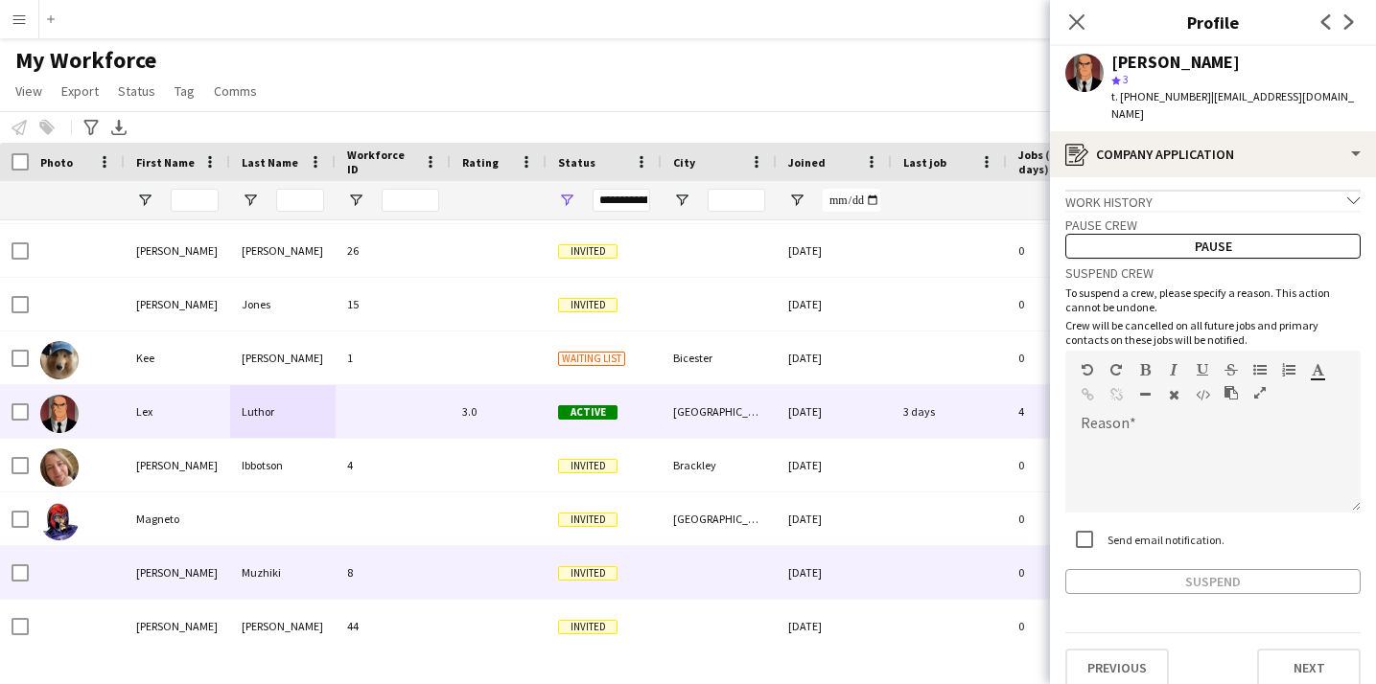
click at [925, 566] on div at bounding box center [948, 572] width 115 height 53
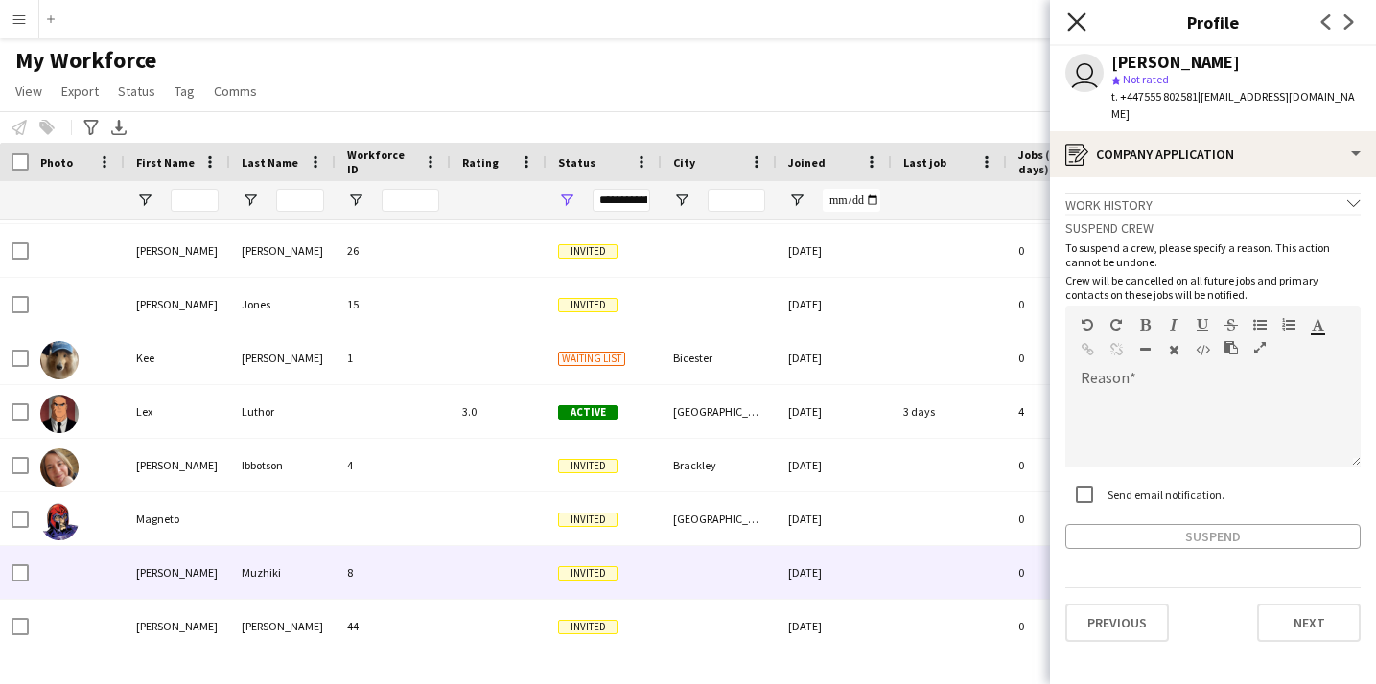
click at [1082, 24] on icon "Close pop-in" at bounding box center [1076, 21] width 18 height 18
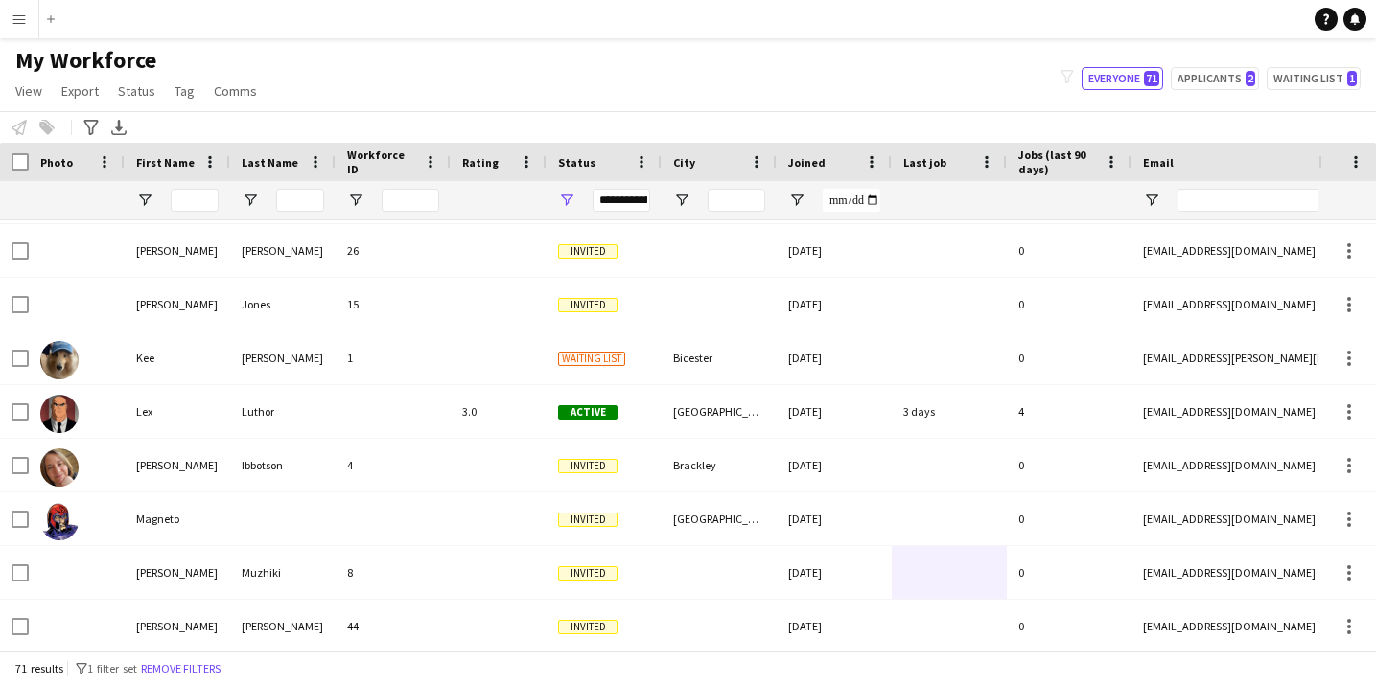
click at [891, 71] on div "My Workforce View Views Default view New view Update view Delete view Edit name…" at bounding box center [688, 78] width 1376 height 65
click at [454, 65] on div "My Workforce View Views Default view New view Update view Delete view Edit name…" at bounding box center [688, 78] width 1376 height 65
